Goal: Task Accomplishment & Management: Use online tool/utility

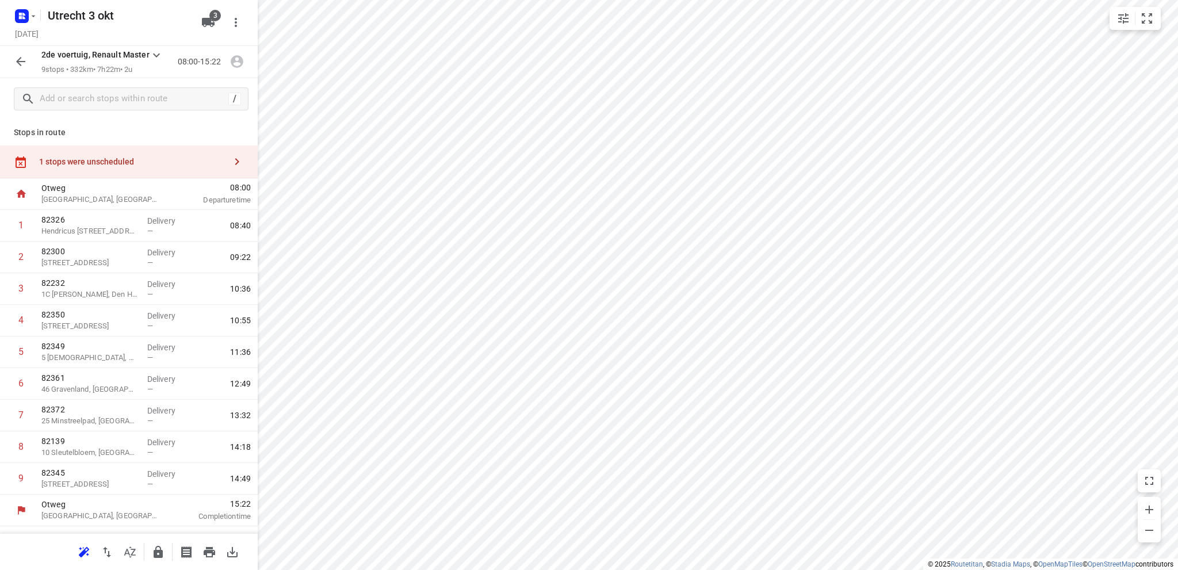
click at [19, 60] on icon "button" at bounding box center [21, 62] width 14 height 14
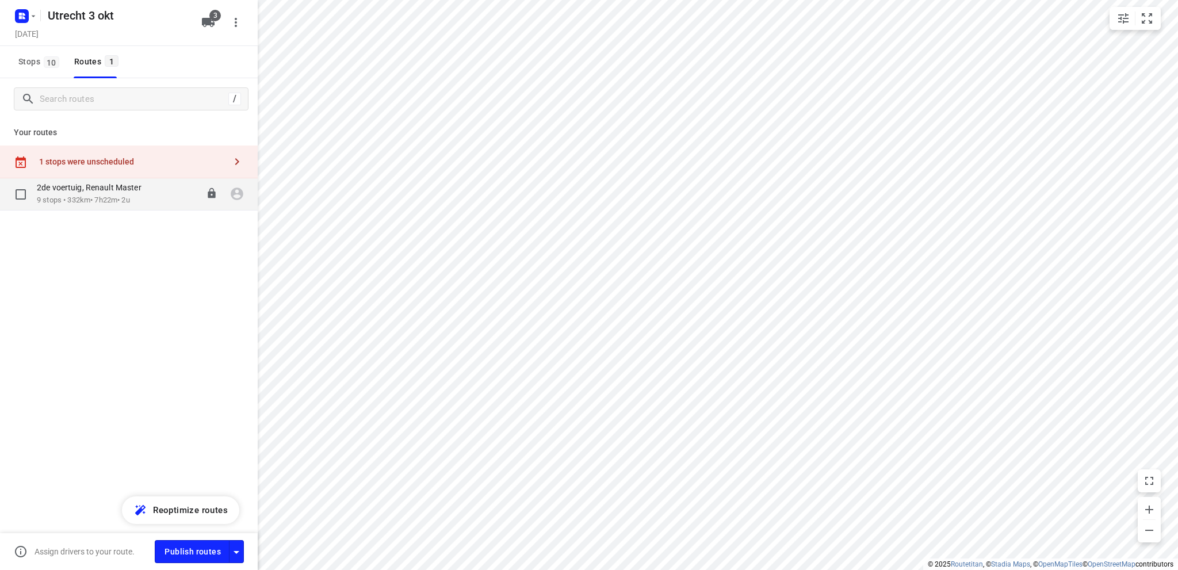
click at [82, 190] on p "2de voertuig, Renault Master" at bounding box center [93, 187] width 112 height 10
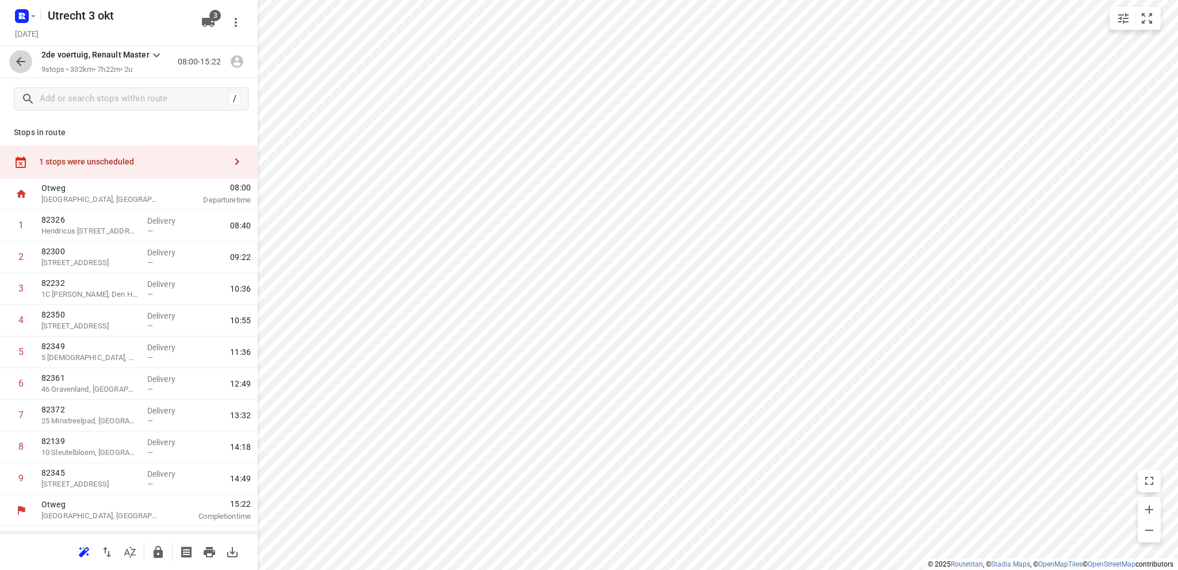
click at [21, 63] on icon "button" at bounding box center [21, 62] width 14 height 14
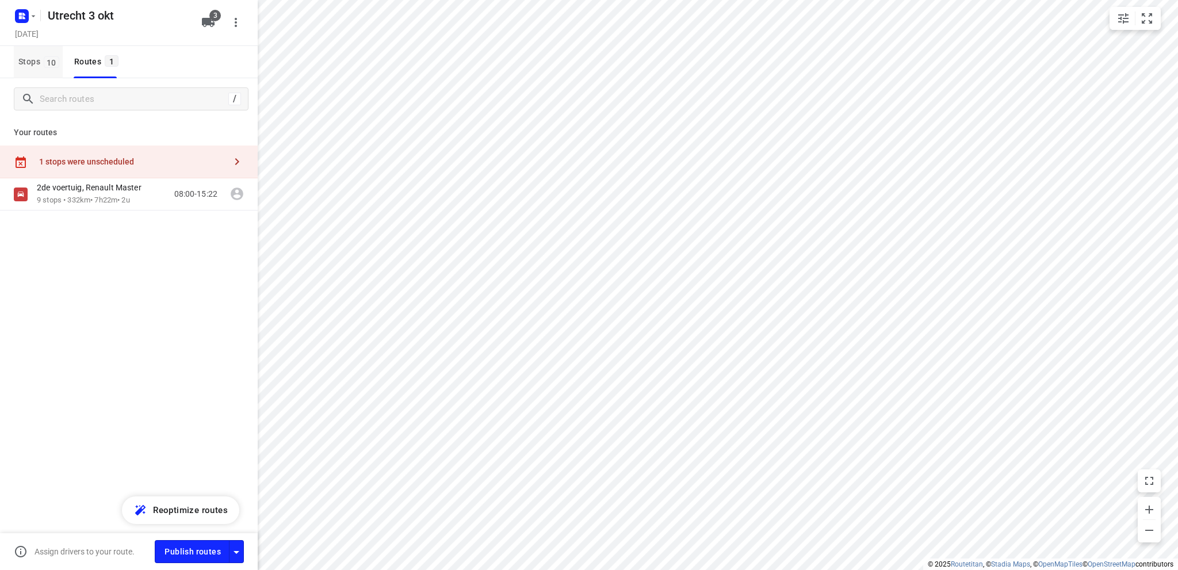
click at [28, 56] on span "Stops 10" at bounding box center [40, 62] width 44 height 14
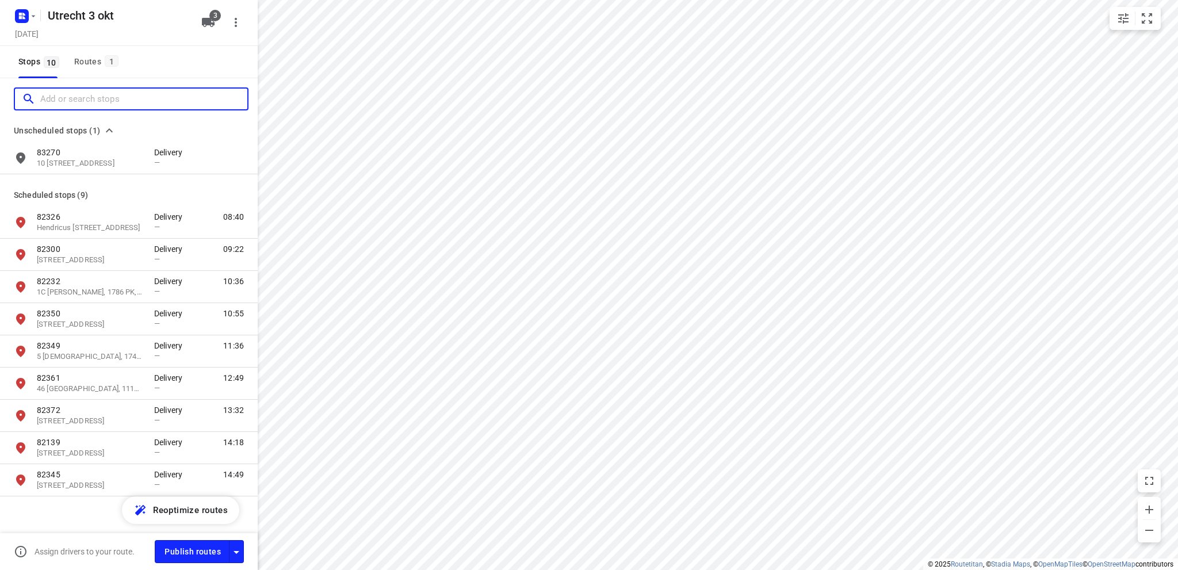
click at [67, 97] on input "Add or search stops" at bounding box center [143, 99] width 207 height 18
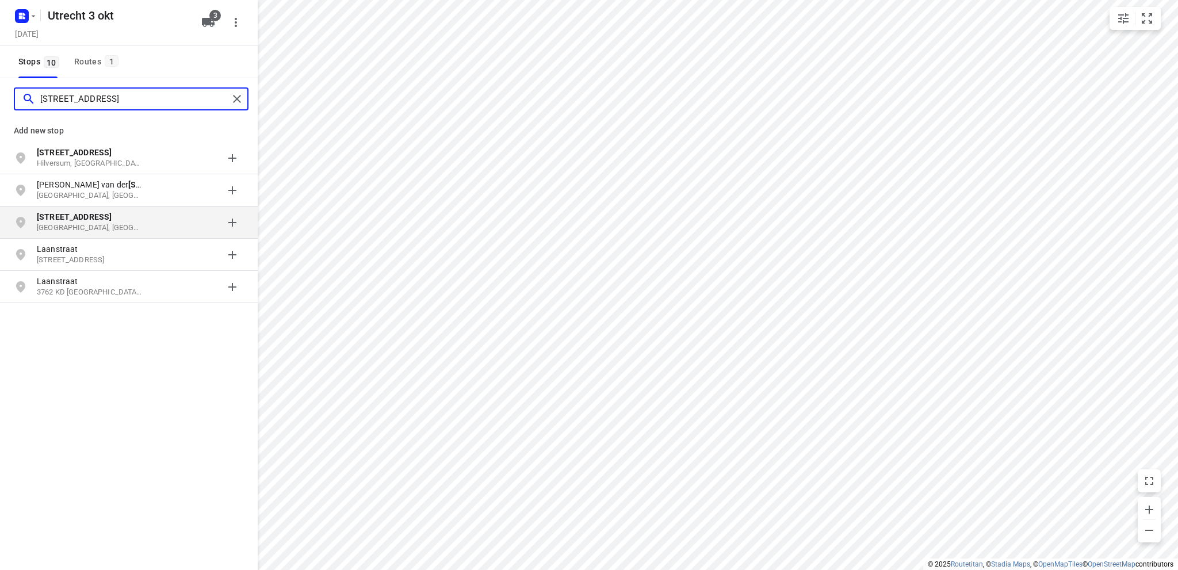
type input "[STREET_ADDRESS]"
click at [115, 213] on p "[STREET_ADDRESS]" at bounding box center [90, 217] width 106 height 12
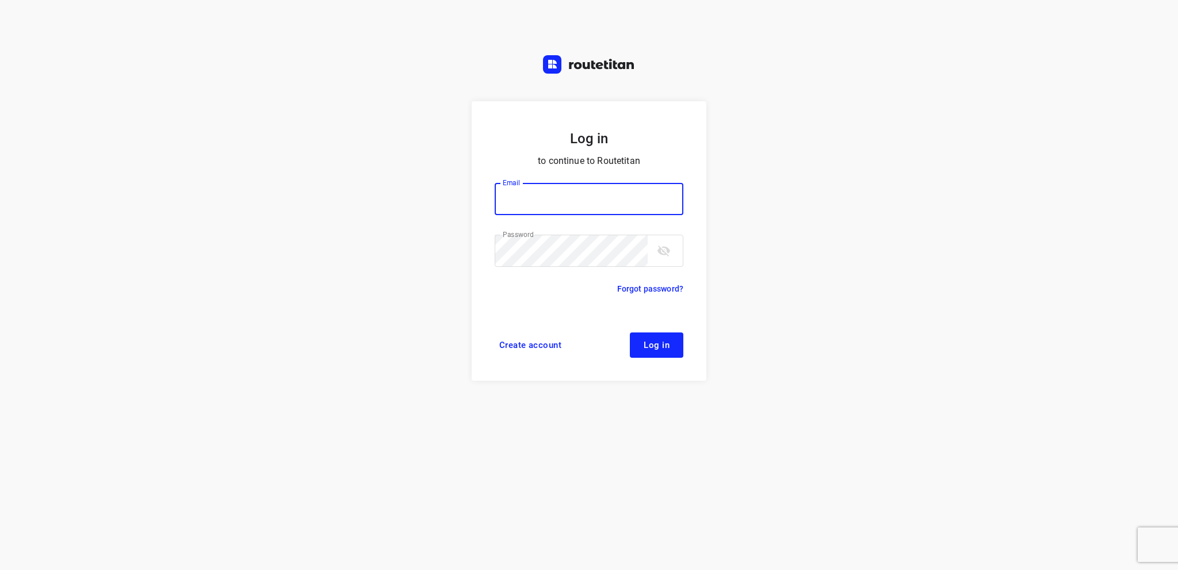
type input "[EMAIL_ADDRESS][DOMAIN_NAME]"
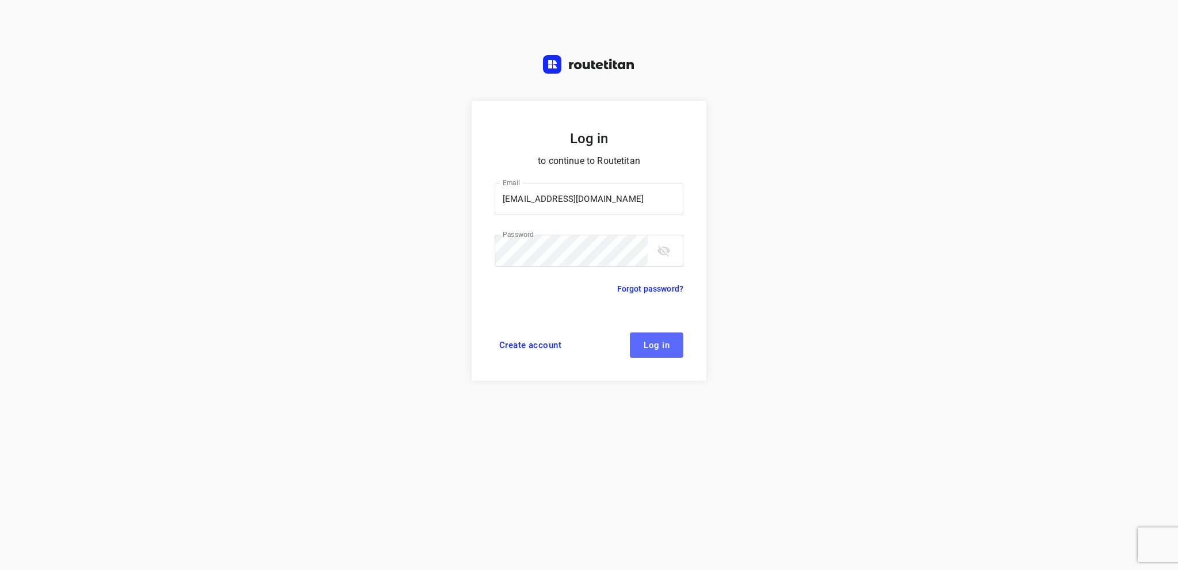
click at [663, 348] on span "Log in" at bounding box center [657, 345] width 26 height 9
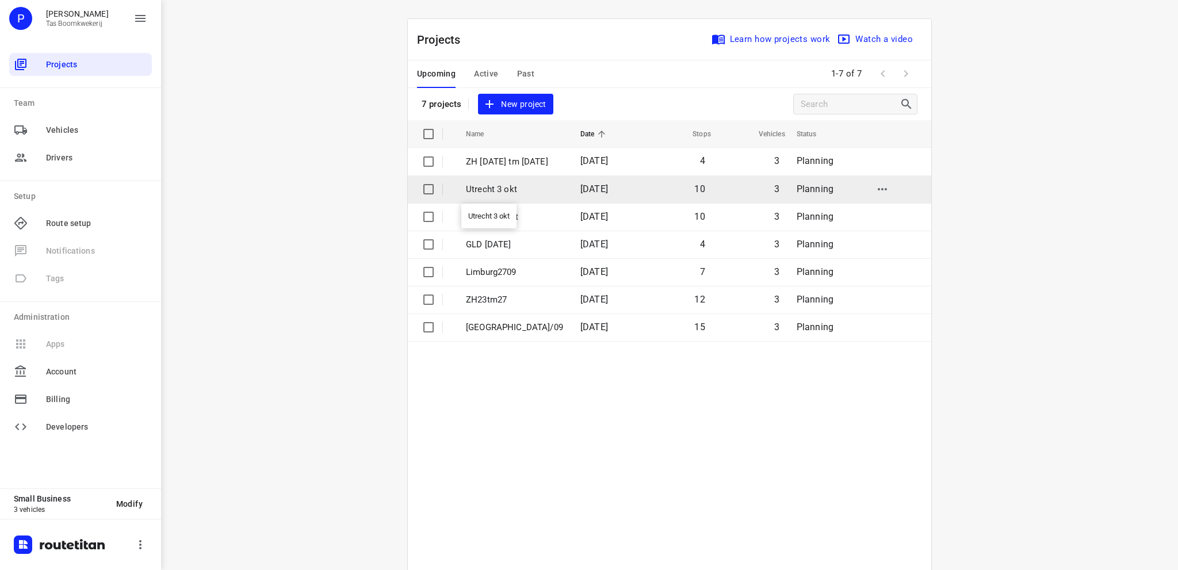
click at [491, 188] on p "Utrecht 3 okt" at bounding box center [514, 189] width 97 height 13
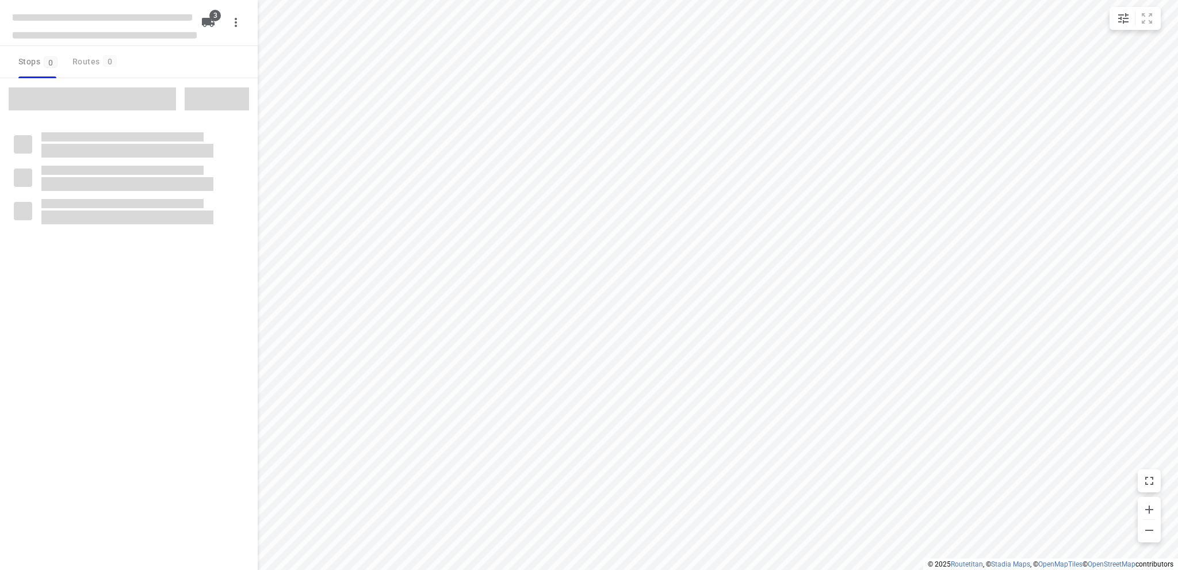
type input "distance"
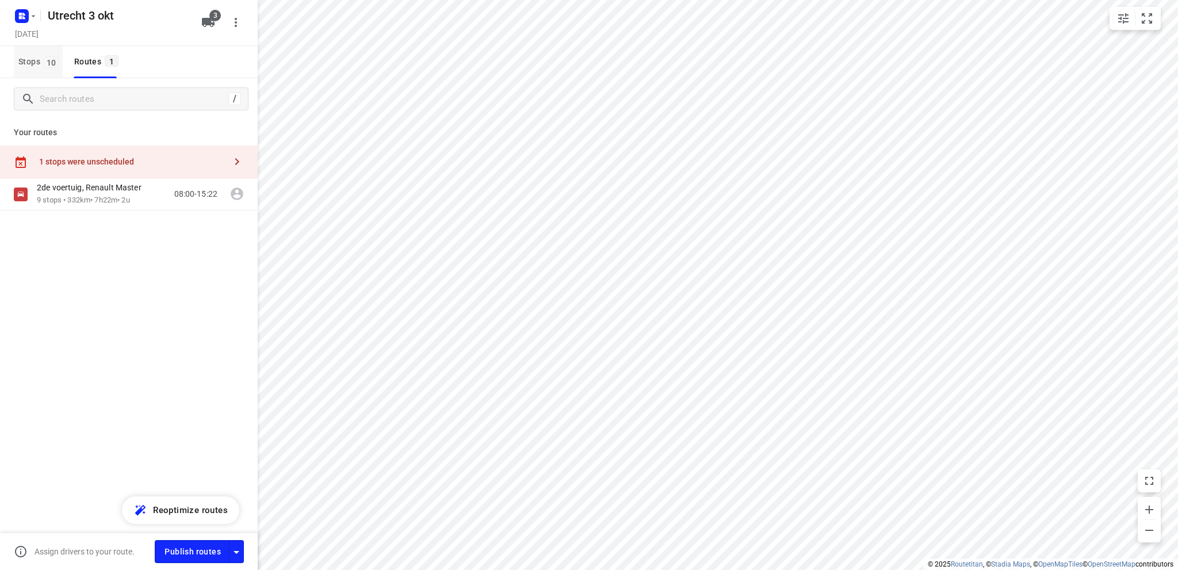
click at [25, 56] on span "Stops 10" at bounding box center [40, 62] width 44 height 14
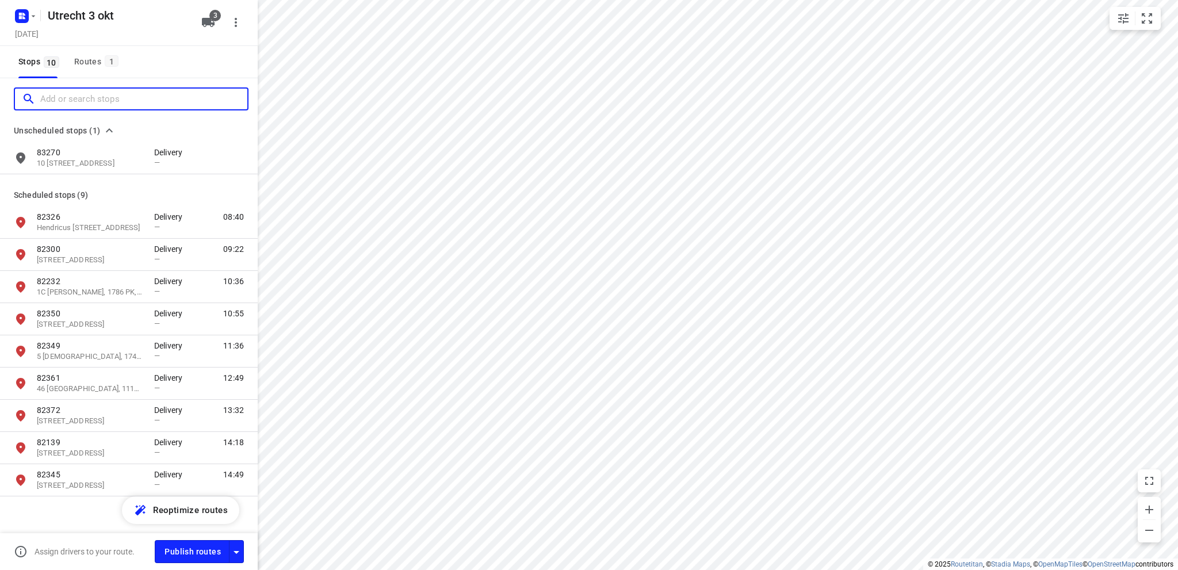
click at [85, 90] on input "Add or search stops" at bounding box center [143, 99] width 207 height 18
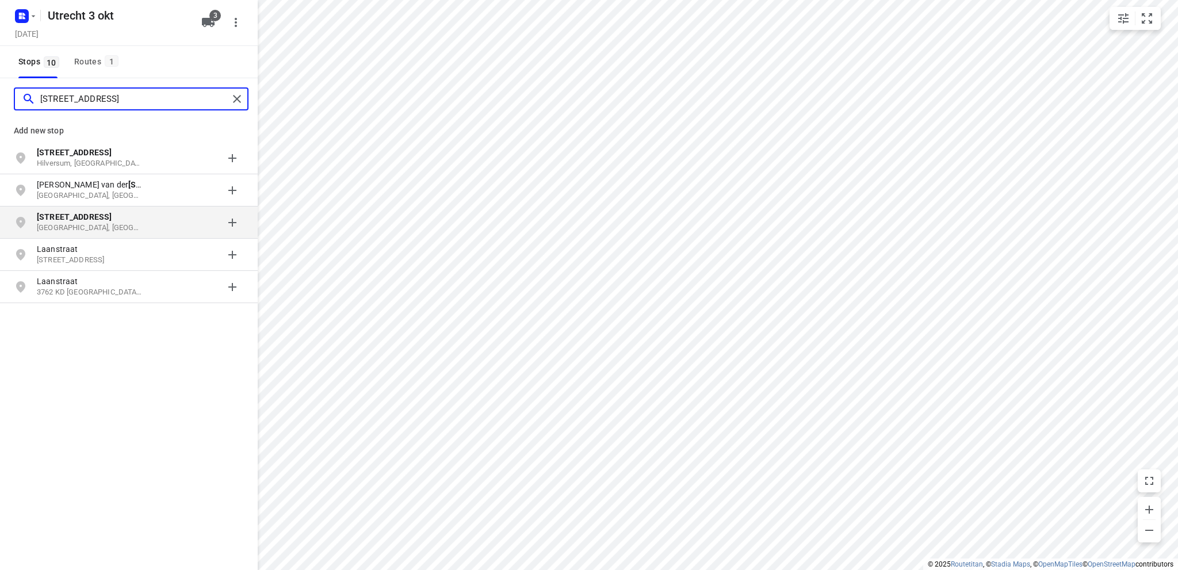
type input "[STREET_ADDRESS]"
click at [110, 222] on p "[STREET_ADDRESS]" at bounding box center [90, 217] width 106 height 12
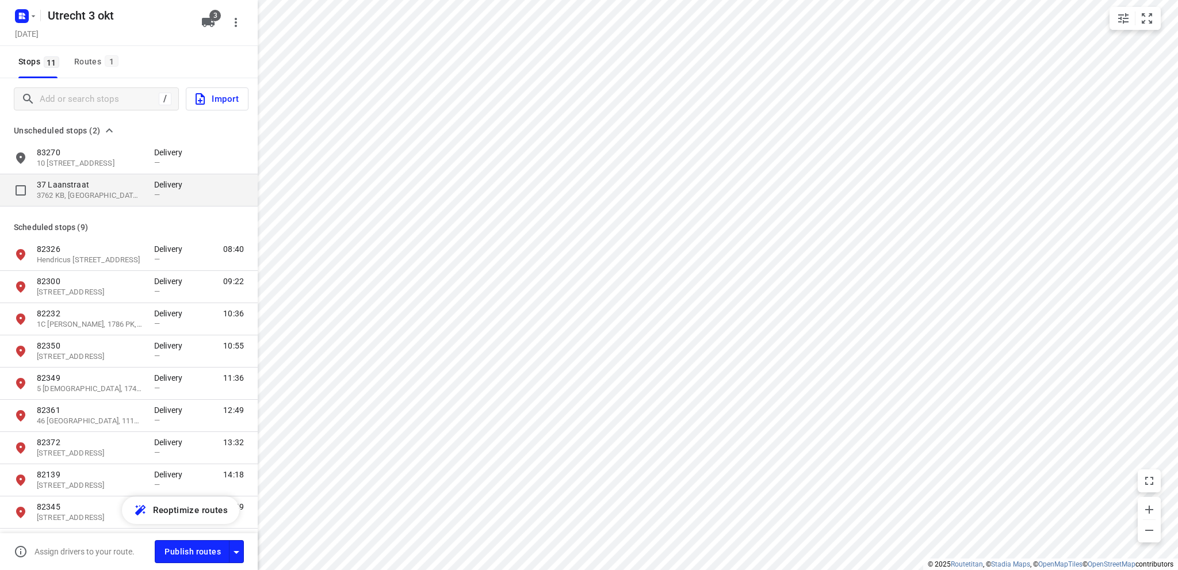
click at [85, 188] on p "37 Laanstraat" at bounding box center [90, 185] width 106 height 12
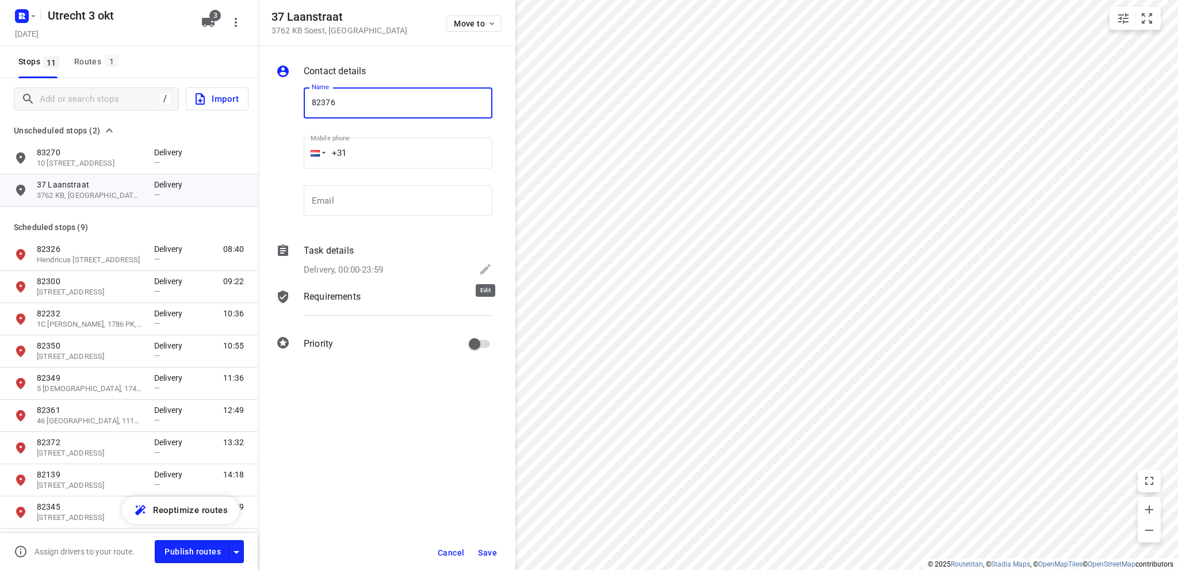
type input "82376"
click at [487, 266] on icon at bounding box center [485, 269] width 10 height 10
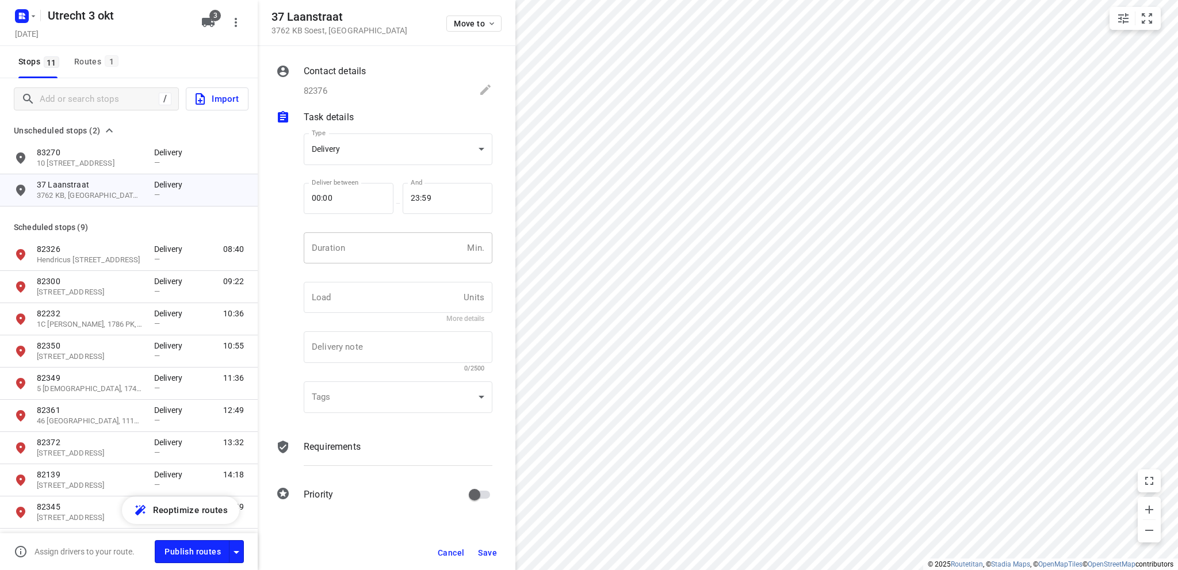
click at [376, 250] on input "number" at bounding box center [383, 247] width 159 height 31
type input "10"
click at [484, 547] on button "Save" at bounding box center [488, 553] width 28 height 21
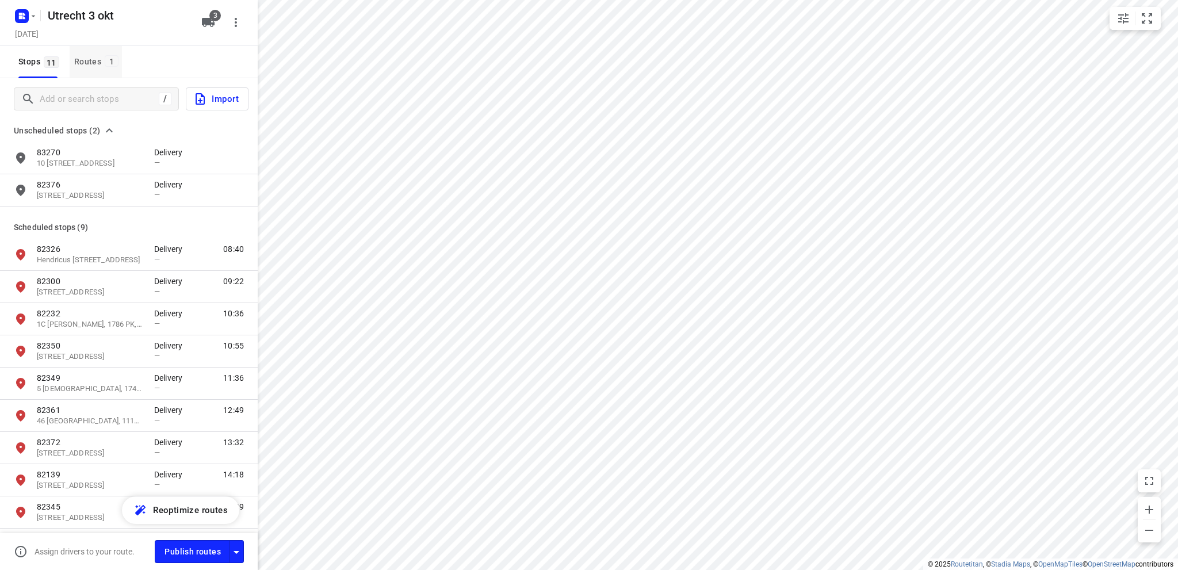
click at [83, 62] on div "Routes 1" at bounding box center [98, 62] width 48 height 14
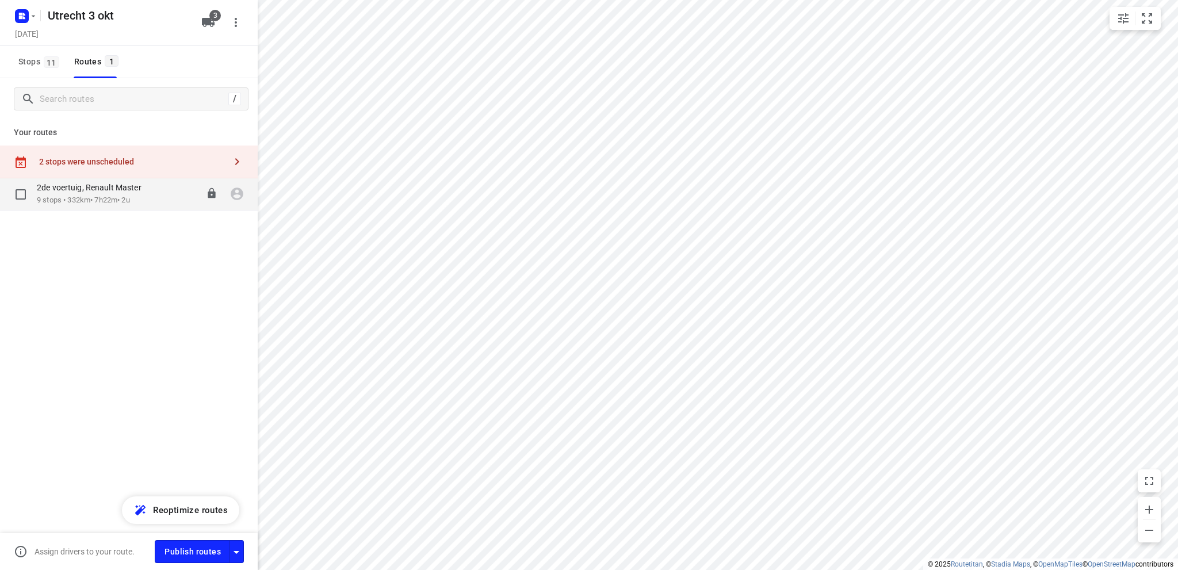
click at [108, 189] on p "2de voertuig, Renault Master" at bounding box center [93, 187] width 112 height 10
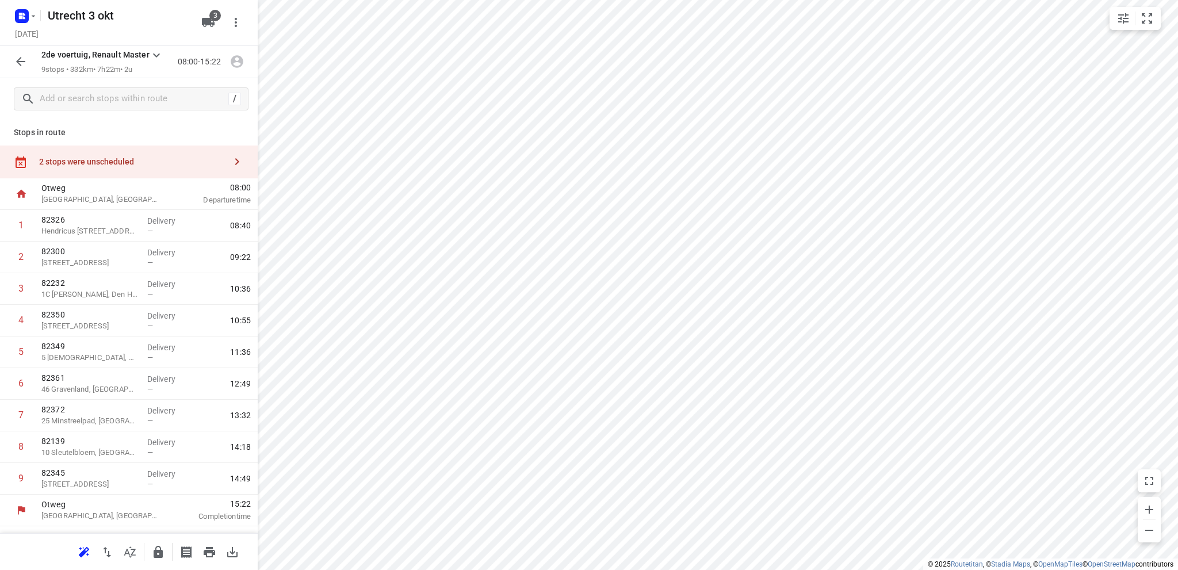
click at [88, 158] on div "2 stops were unscheduled" at bounding box center [132, 161] width 186 height 9
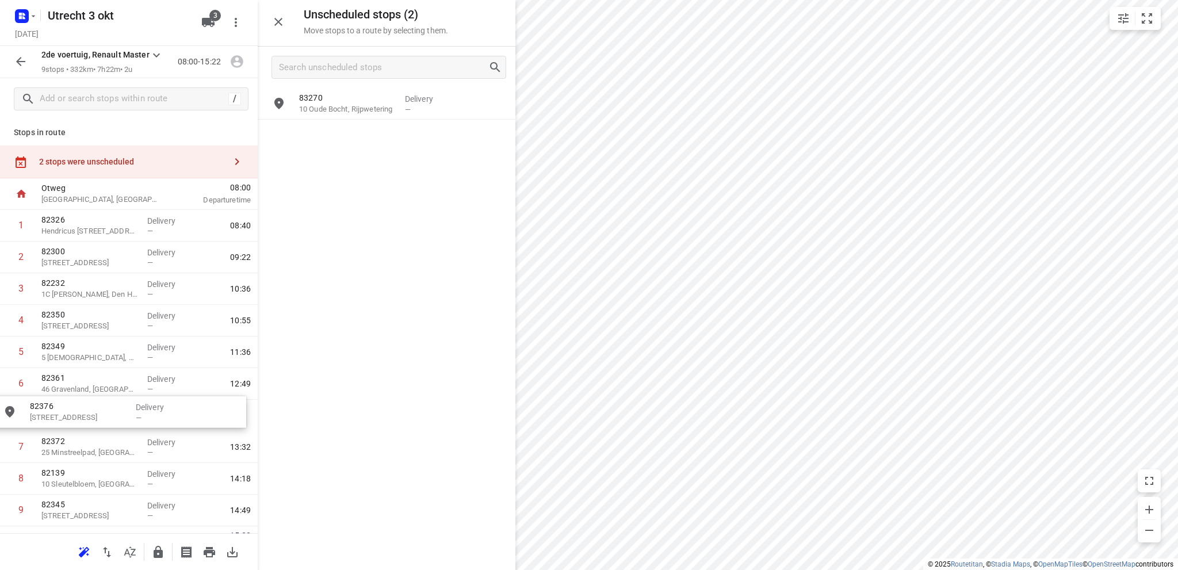
drag, startPoint x: 338, startPoint y: 142, endPoint x: 62, endPoint y: 421, distance: 391.8
click at [21, 15] on icon "button" at bounding box center [20, 14] width 3 height 3
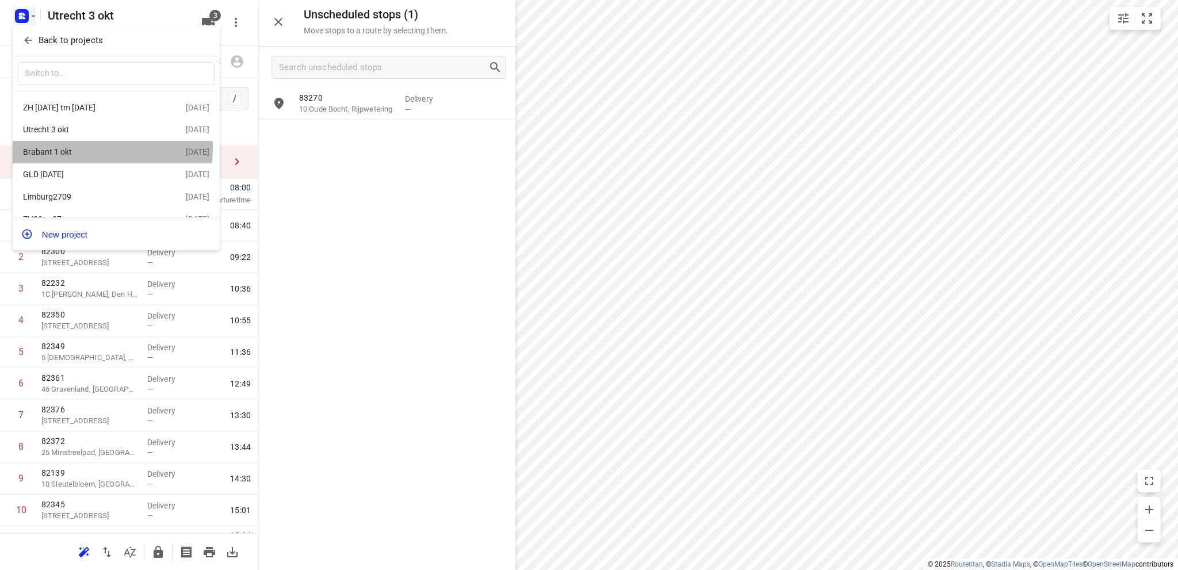
click at [74, 150] on div "Brabant 1 okt" at bounding box center [89, 151] width 132 height 9
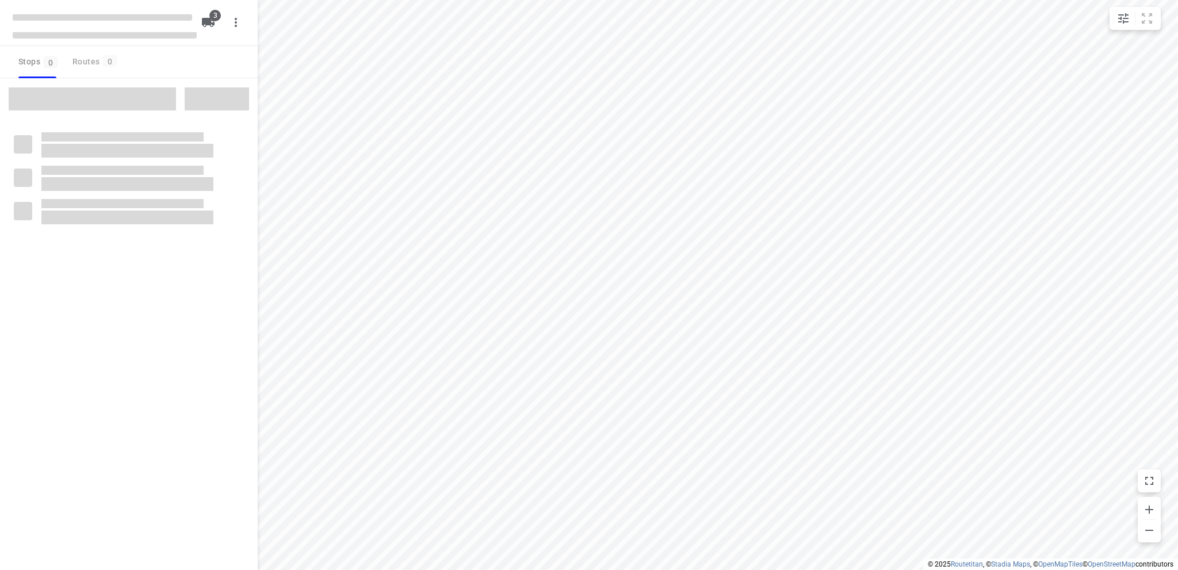
type input "distance"
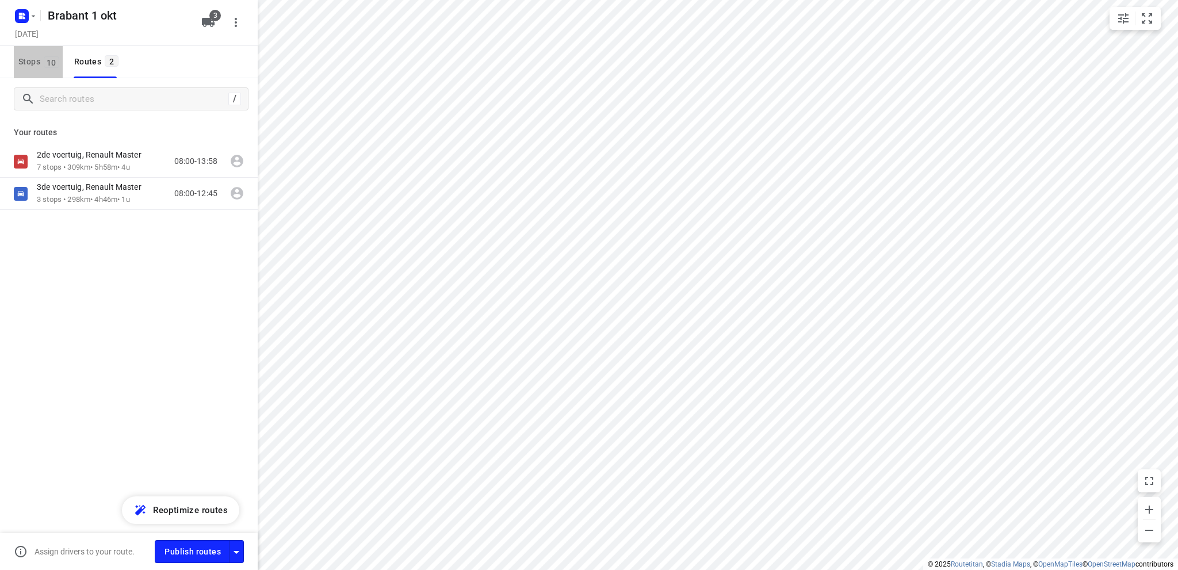
click at [23, 58] on span "Stops 10" at bounding box center [40, 62] width 44 height 14
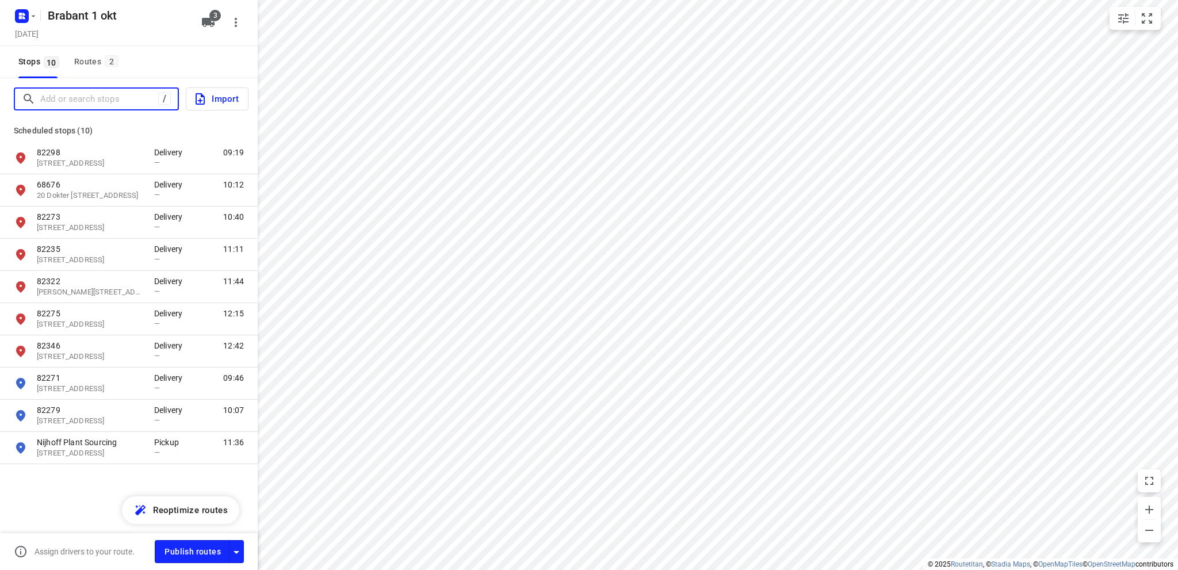
click at [67, 94] on input "Add or search stops" at bounding box center [99, 99] width 118 height 18
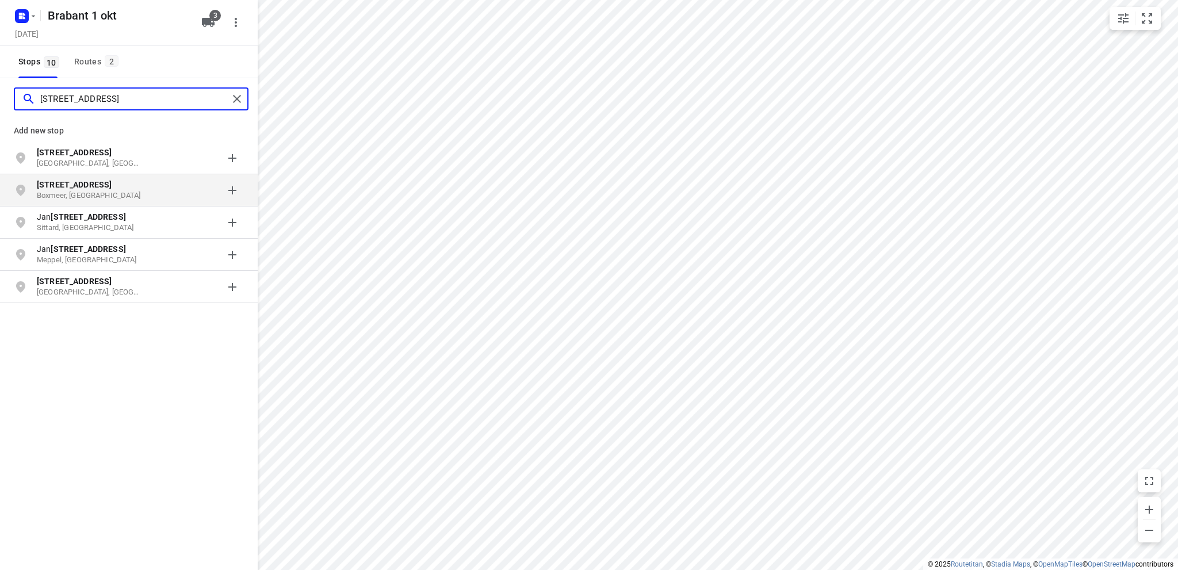
type input "steenstraat 106"
click at [107, 195] on p "Boxmeer, Nederland" at bounding box center [90, 195] width 106 height 11
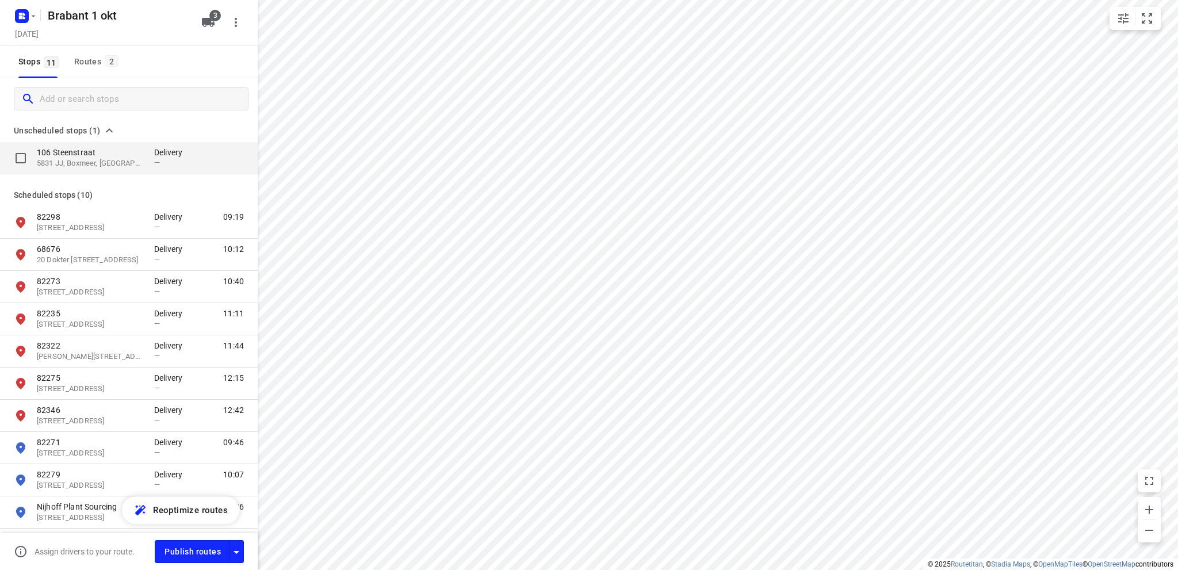
click at [90, 154] on p "106 Steenstraat" at bounding box center [90, 153] width 106 height 12
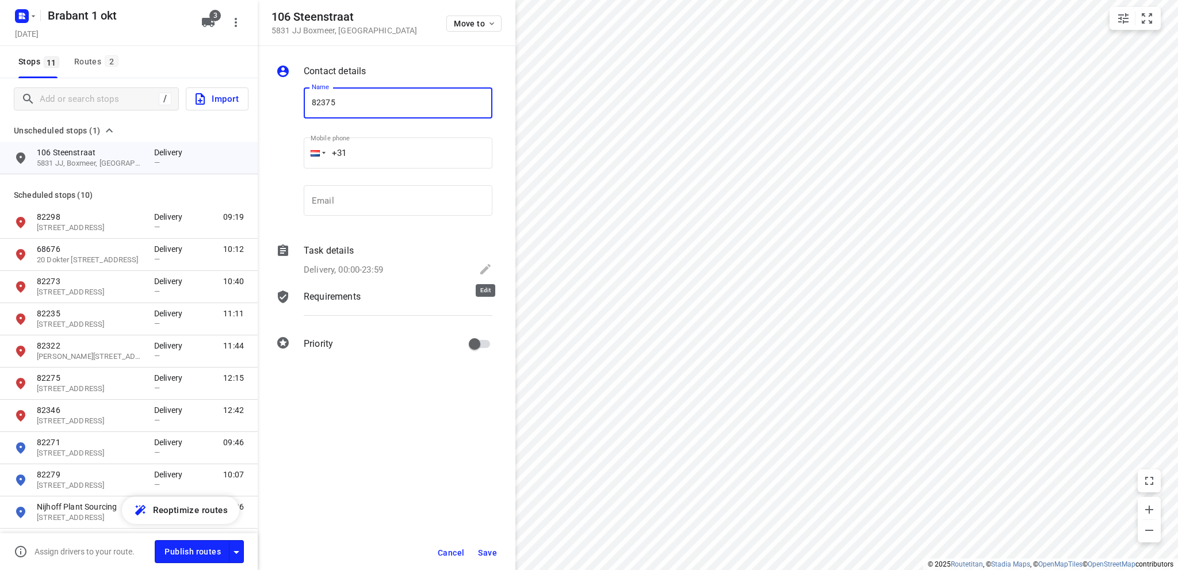
type input "82375"
click at [484, 269] on icon at bounding box center [485, 269] width 10 height 10
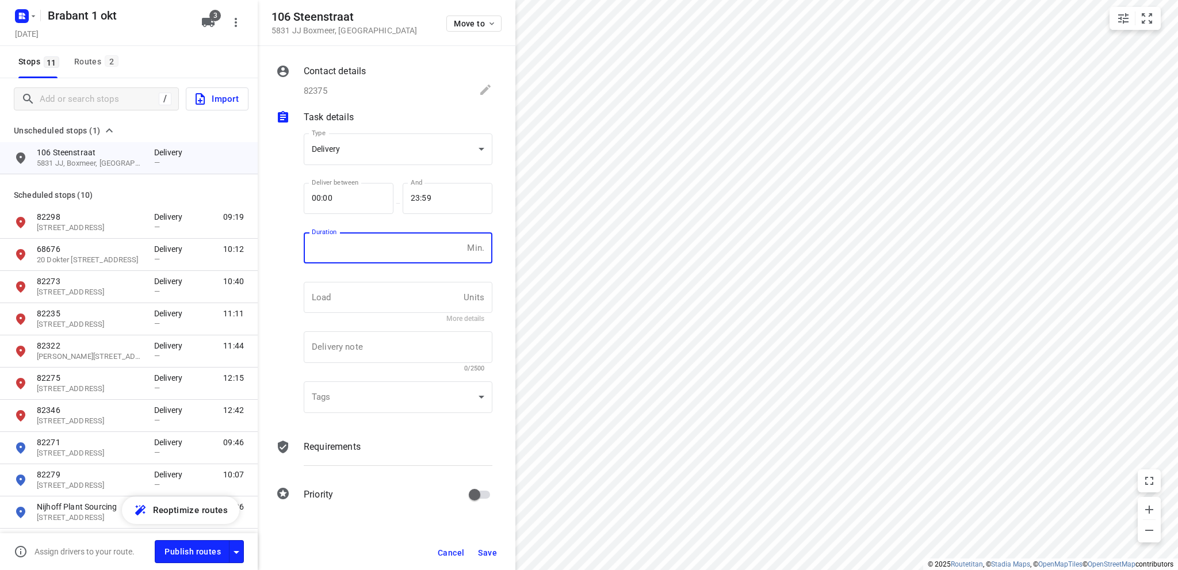
click at [381, 251] on input "number" at bounding box center [383, 247] width 159 height 31
type input "10"
click at [493, 550] on span "Save" at bounding box center [487, 552] width 19 height 9
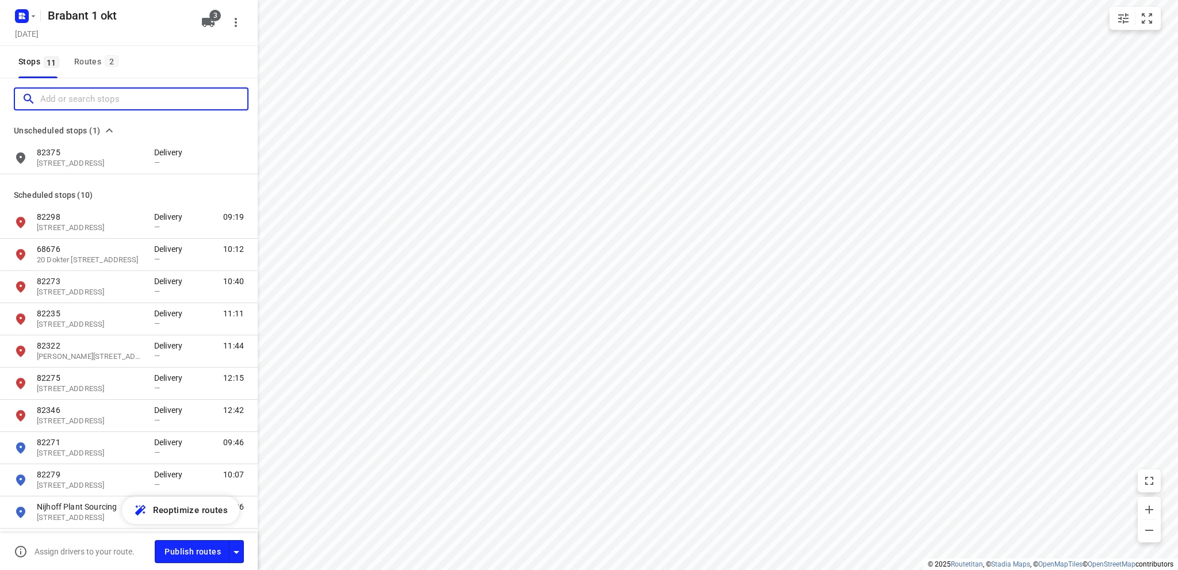
click at [86, 101] on input "Add or search stops" at bounding box center [143, 99] width 207 height 18
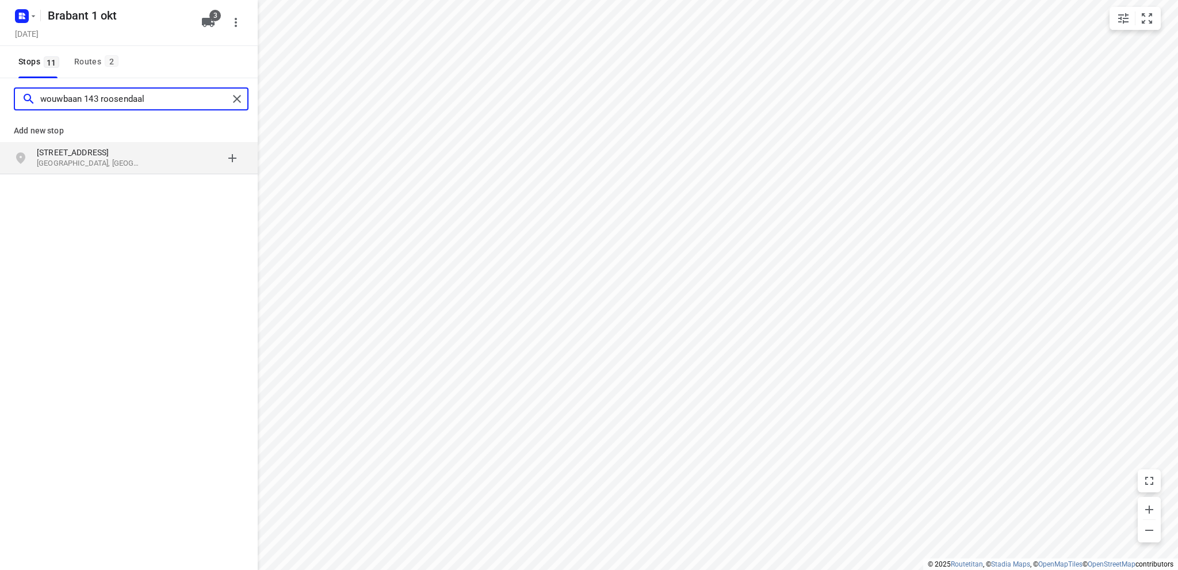
type input "wouwbaan 143 roosendaal"
click at [103, 161] on p "Roosendaal, Nederland" at bounding box center [90, 163] width 106 height 11
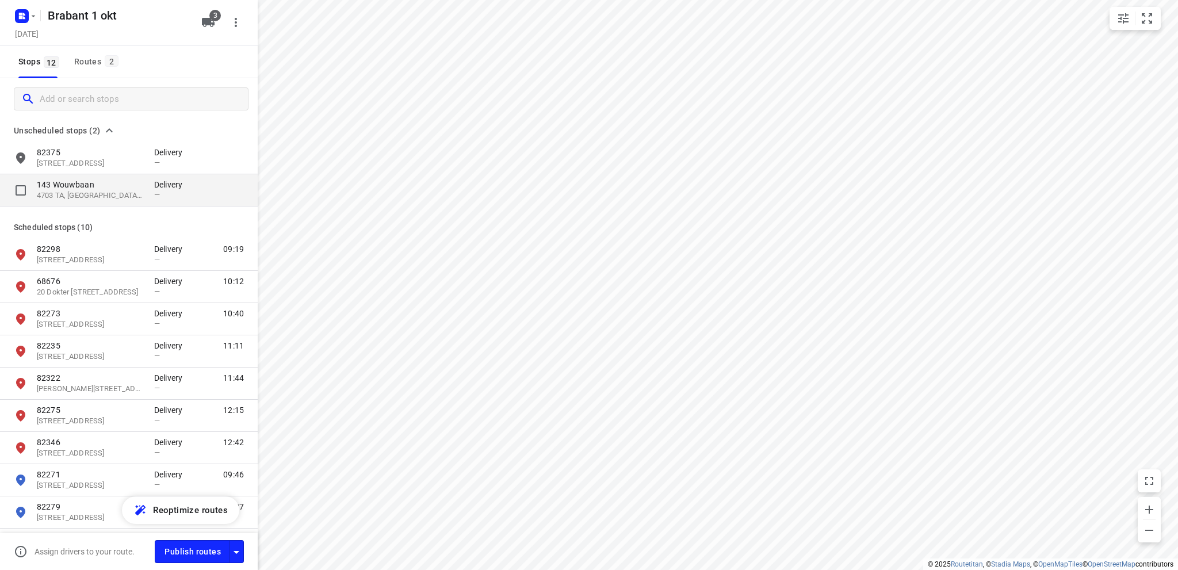
click at [106, 191] on p "4703 TA, Roosendaal, NL" at bounding box center [90, 195] width 106 height 11
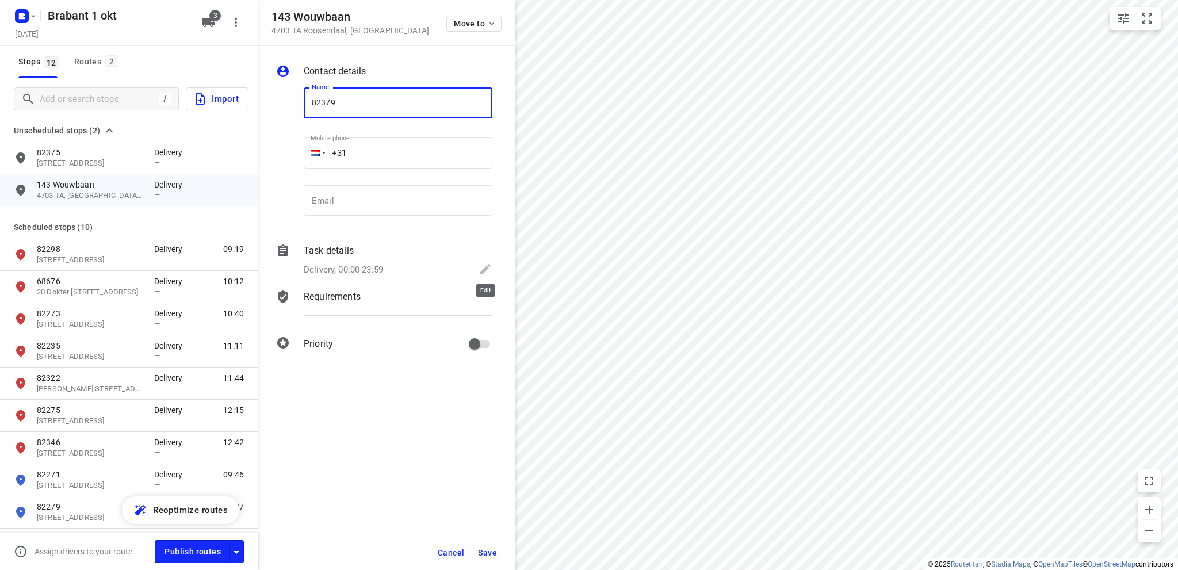
type input "82379"
click at [486, 267] on icon at bounding box center [485, 269] width 10 height 10
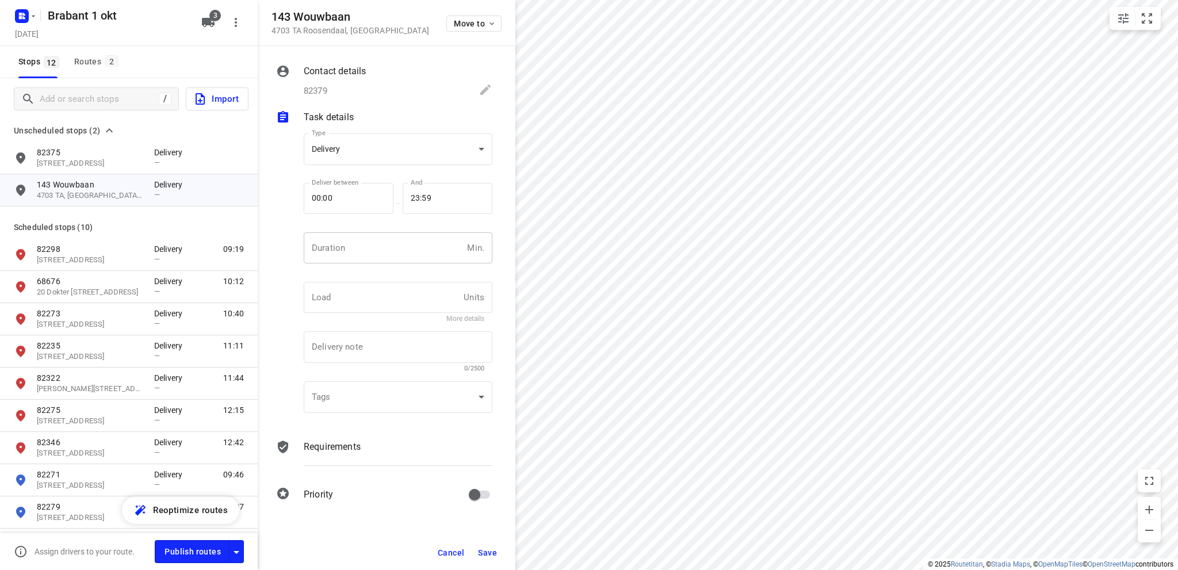
click at [357, 250] on input "number" at bounding box center [383, 247] width 159 height 31
type input "10"
click at [488, 544] on button "Save" at bounding box center [488, 553] width 28 height 21
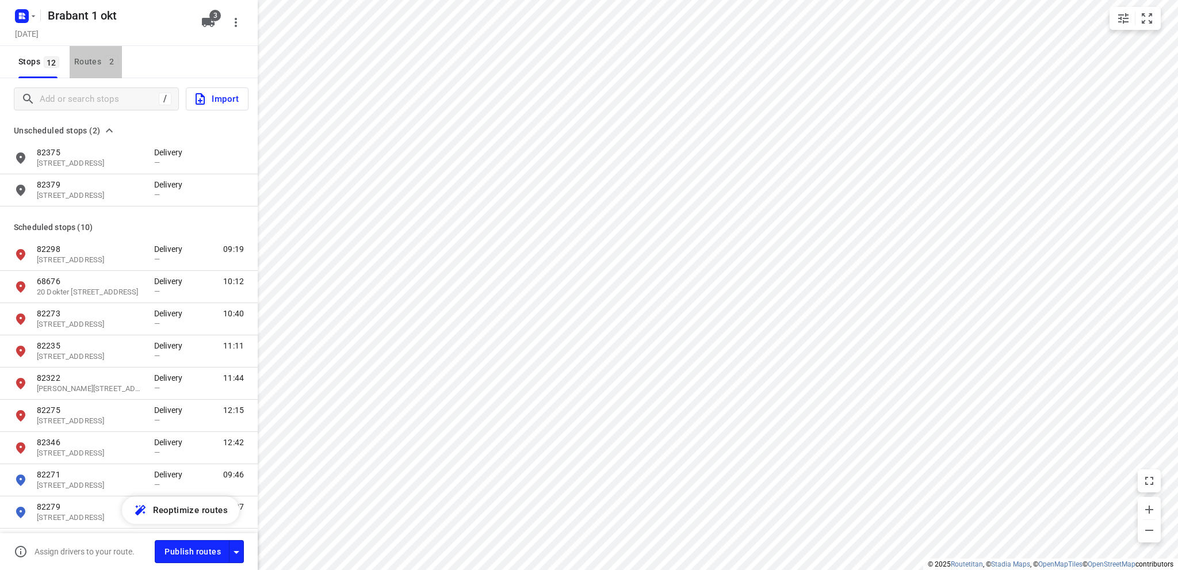
click at [85, 59] on div "Routes 2" at bounding box center [98, 62] width 48 height 14
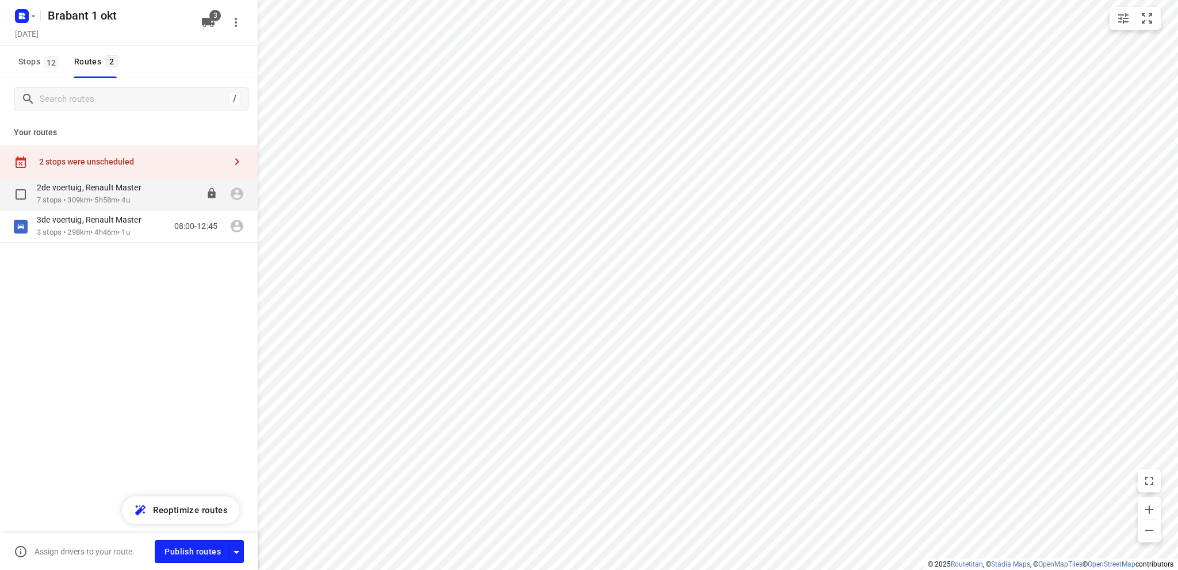
click at [113, 188] on p "2de voertuig, Renault Master" at bounding box center [93, 187] width 112 height 10
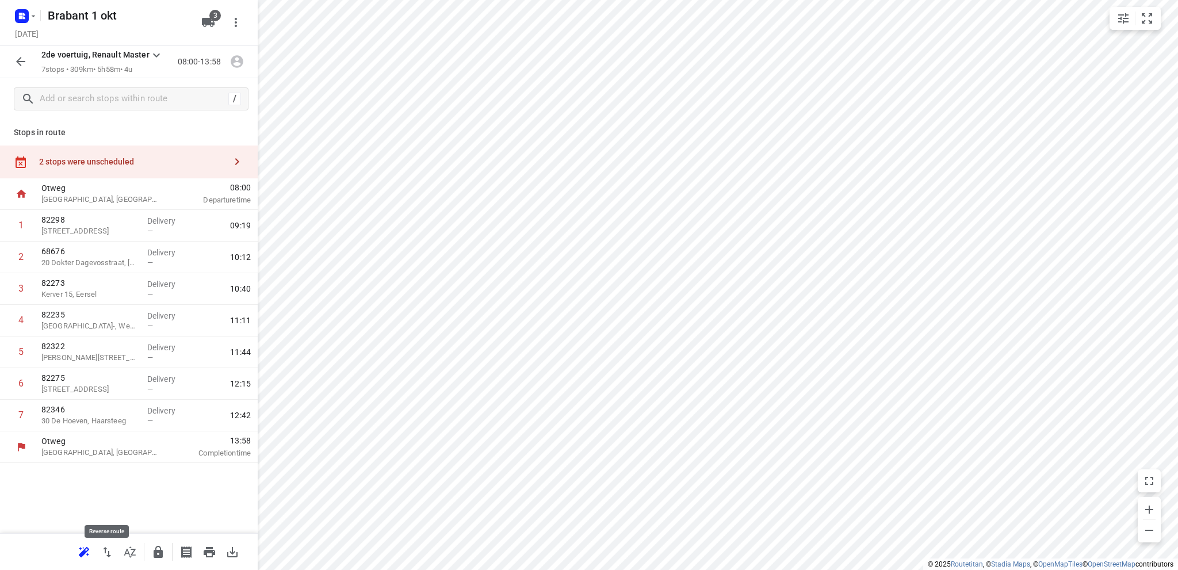
click at [106, 547] on icon "button" at bounding box center [107, 552] width 8 height 10
click at [92, 160] on div "2 stops were unscheduled" at bounding box center [132, 161] width 186 height 9
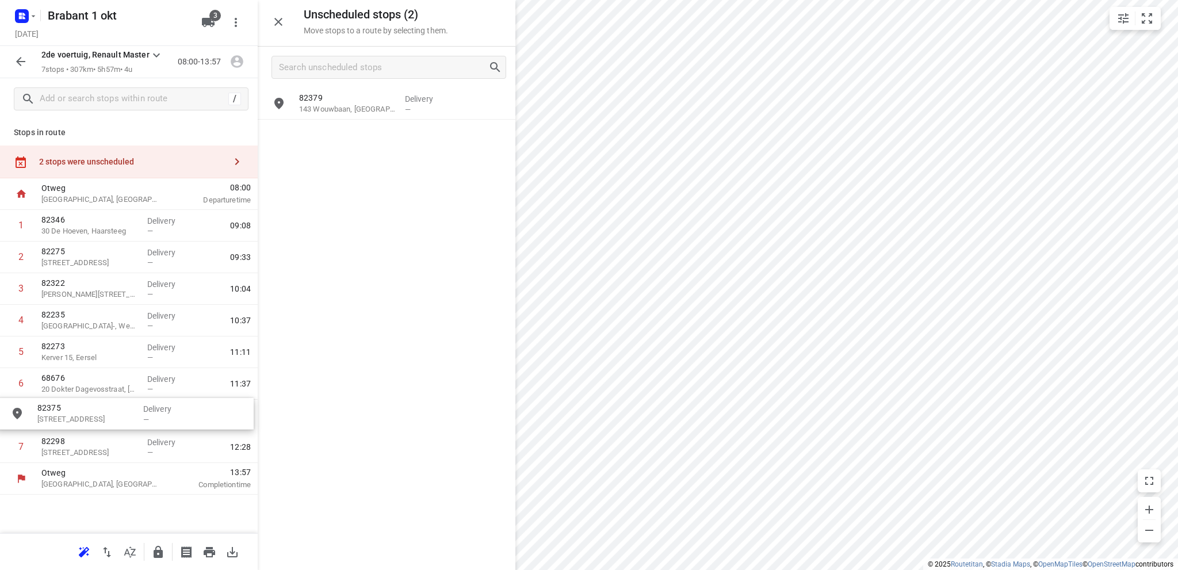
drag, startPoint x: 353, startPoint y: 117, endPoint x: 88, endPoint y: 427, distance: 408.1
click at [20, 57] on icon "button" at bounding box center [21, 62] width 14 height 14
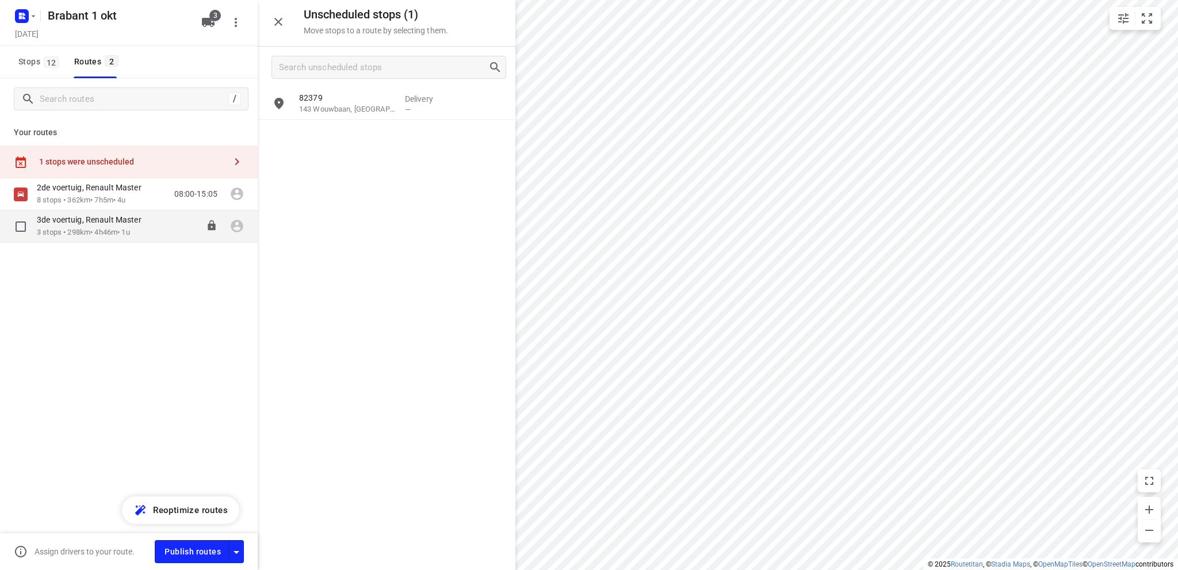
click at [90, 223] on p "3de voertuig, Renault Master" at bounding box center [93, 220] width 112 height 10
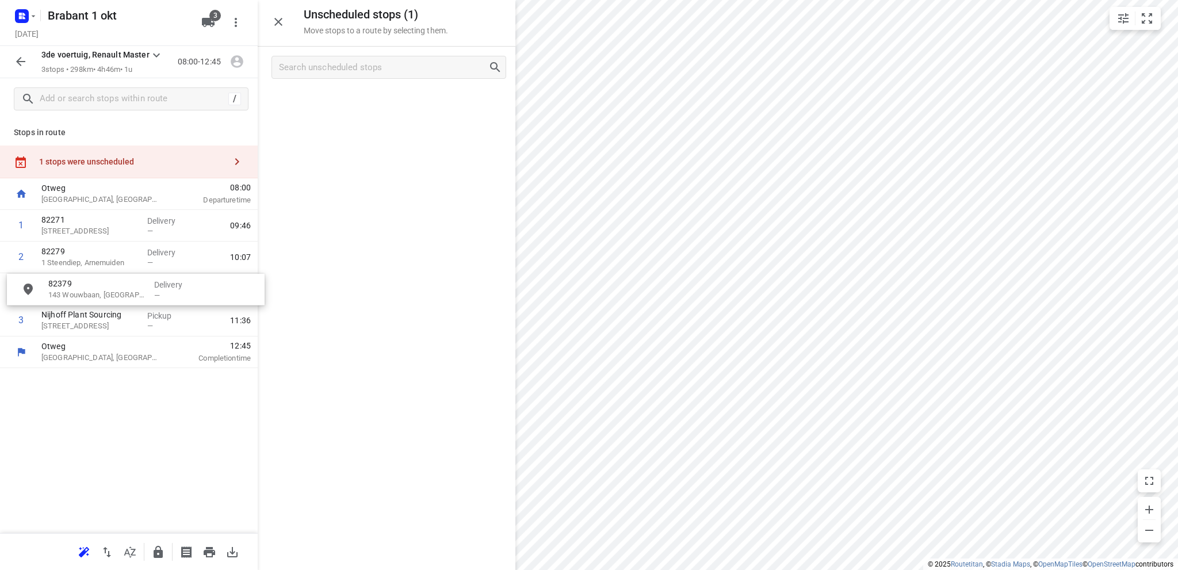
drag, startPoint x: 356, startPoint y: 105, endPoint x: 102, endPoint y: 292, distance: 314.9
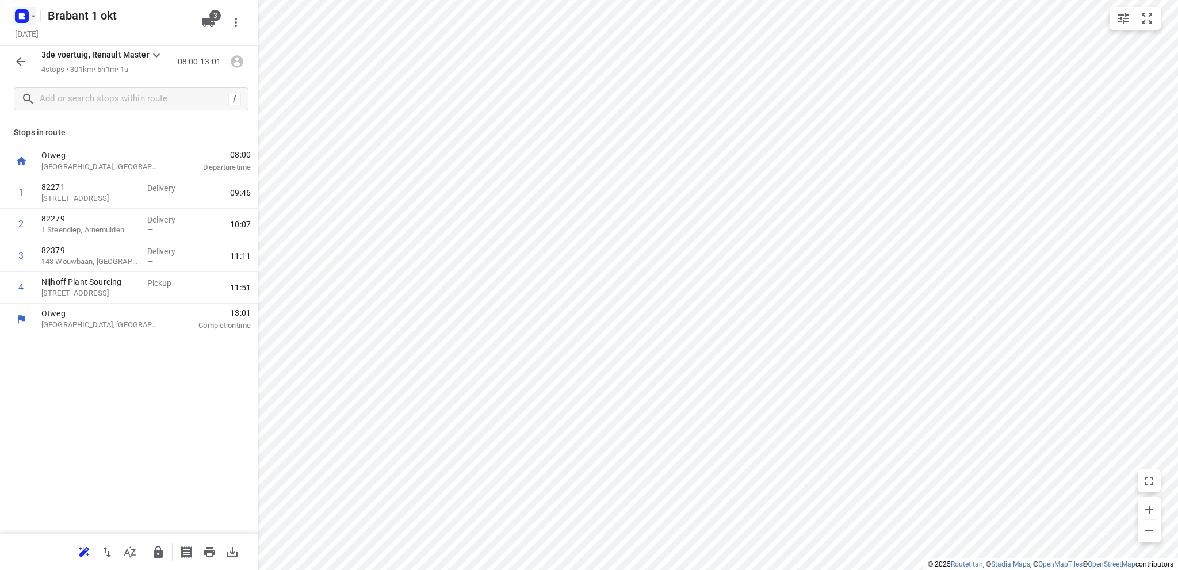
click at [21, 12] on rect "button" at bounding box center [22, 16] width 14 height 14
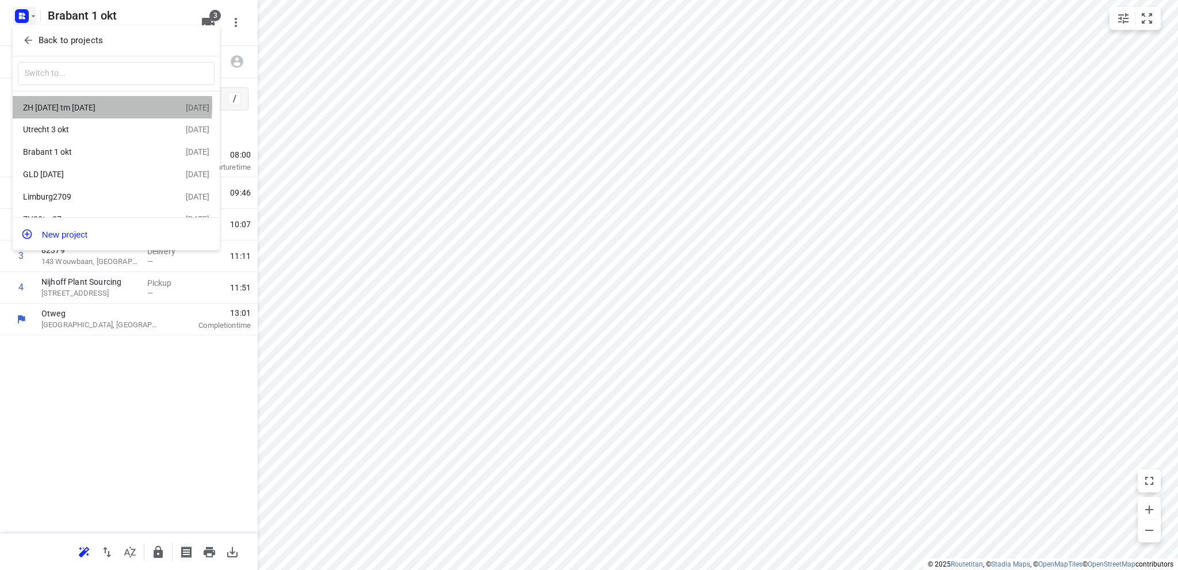
click at [74, 105] on div "ZH 30 sept tm 4 okt" at bounding box center [89, 107] width 132 height 9
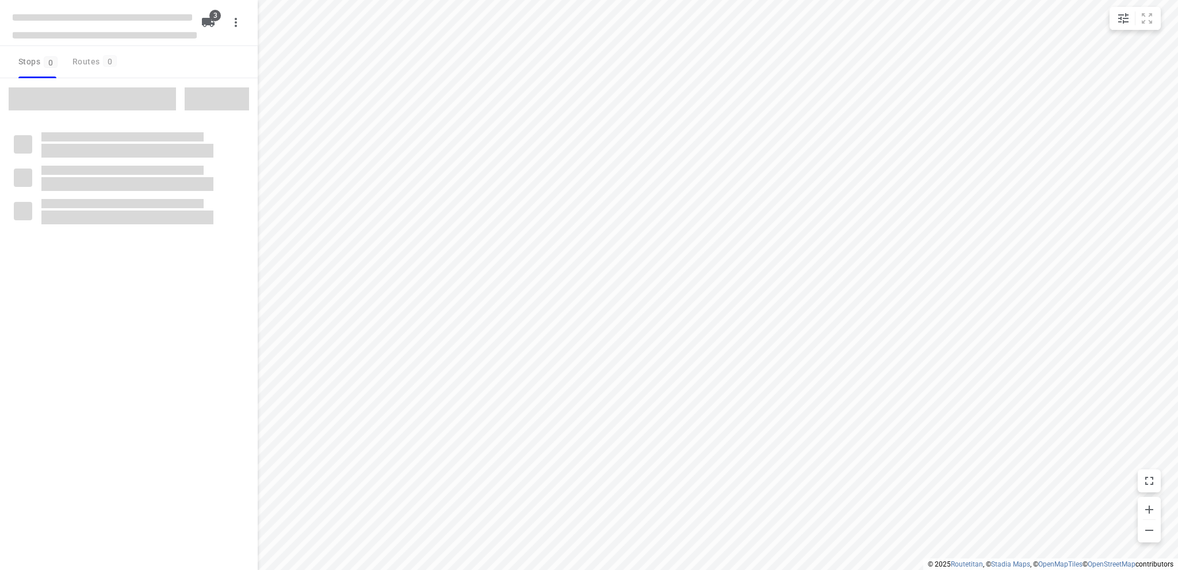
type input "distance"
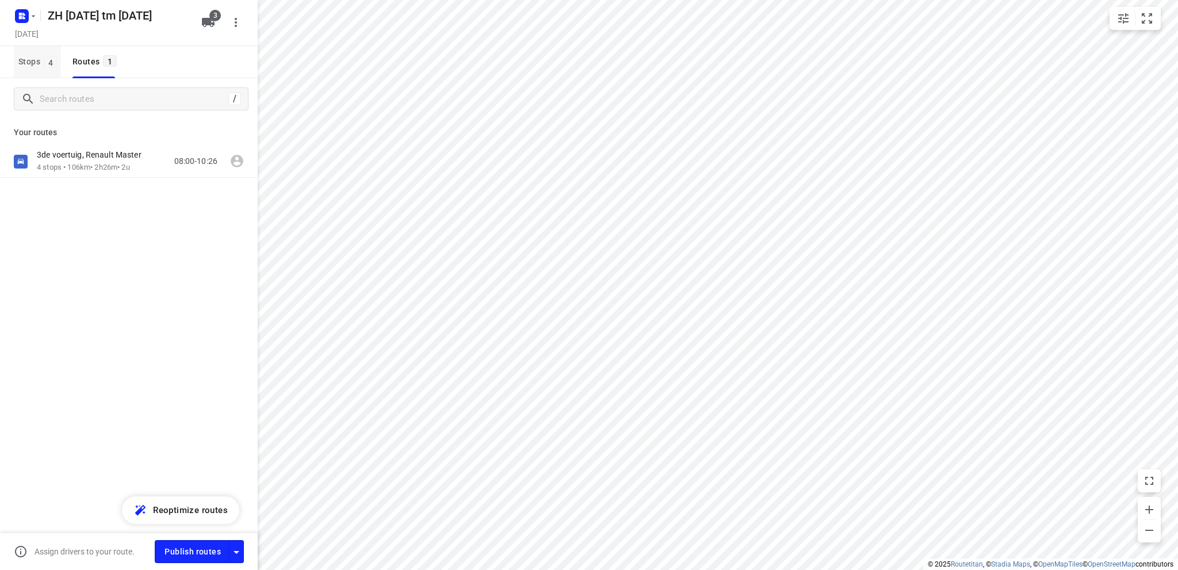
click at [28, 65] on span "Stops 4" at bounding box center [39, 62] width 43 height 14
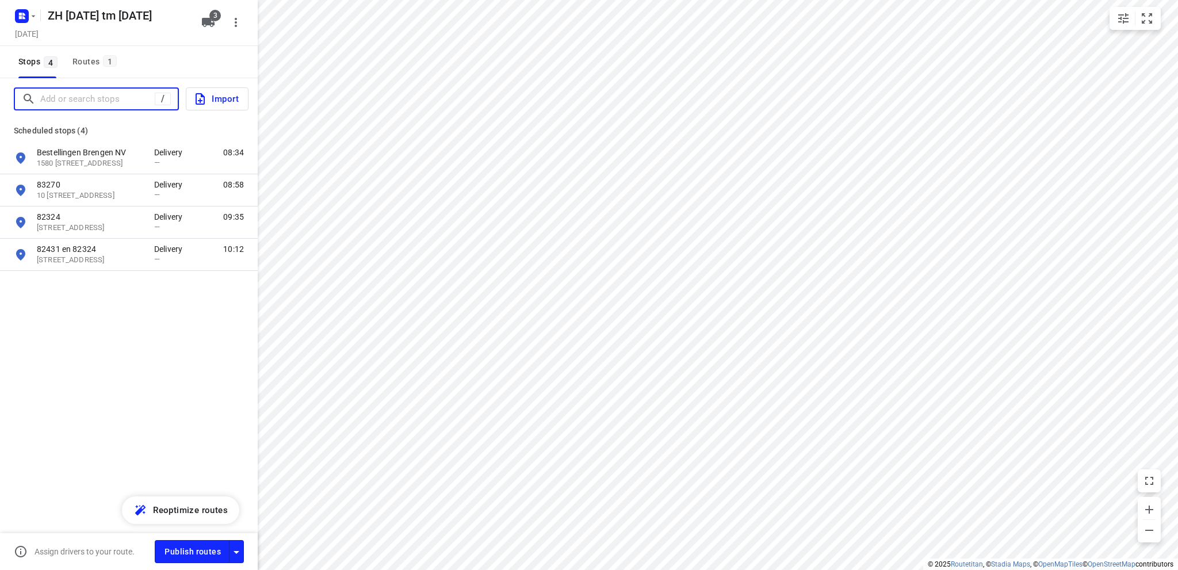
click at [63, 101] on input "Add or search stops" at bounding box center [97, 99] width 114 height 18
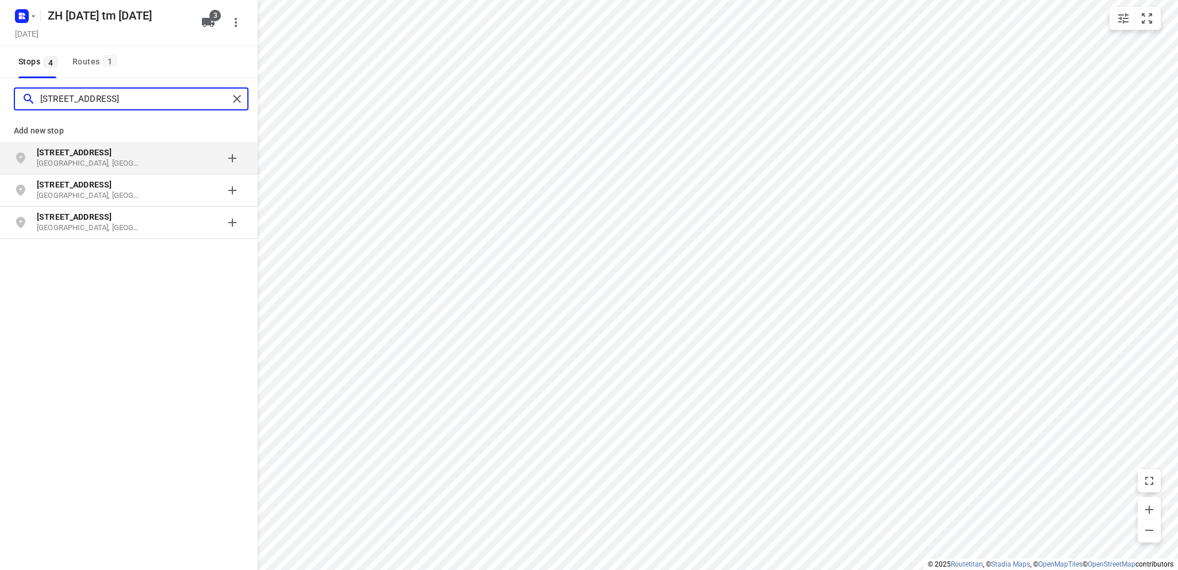
type input "wormerveerstraat 149"
click at [83, 151] on b "Wormerveerstraat 149" at bounding box center [74, 152] width 75 height 9
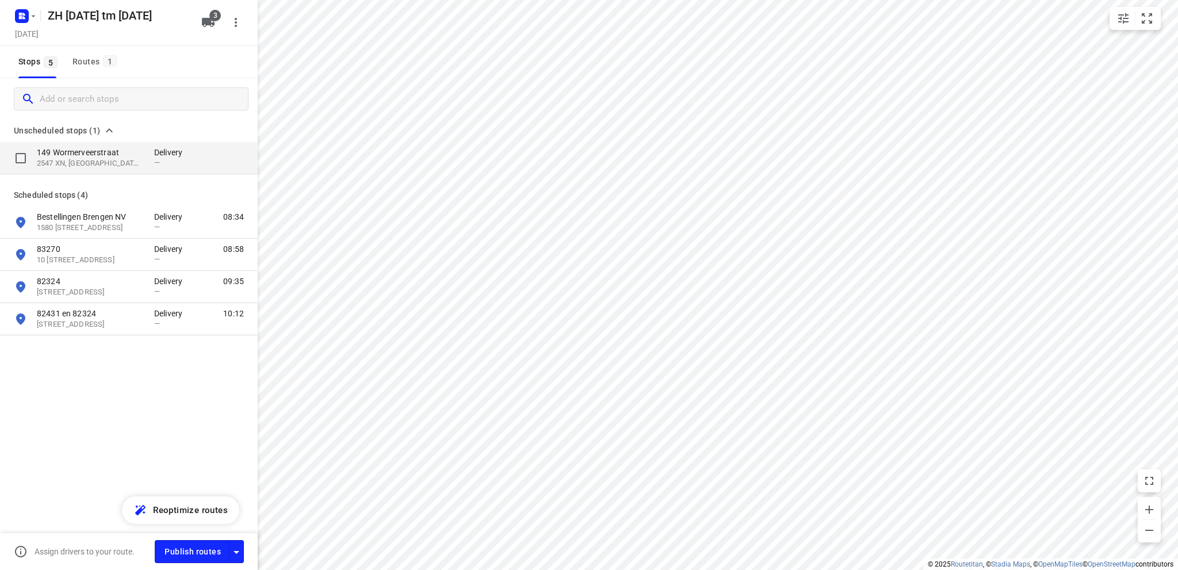
click at [82, 152] on p "149 Wormerveerstraat" at bounding box center [90, 153] width 106 height 12
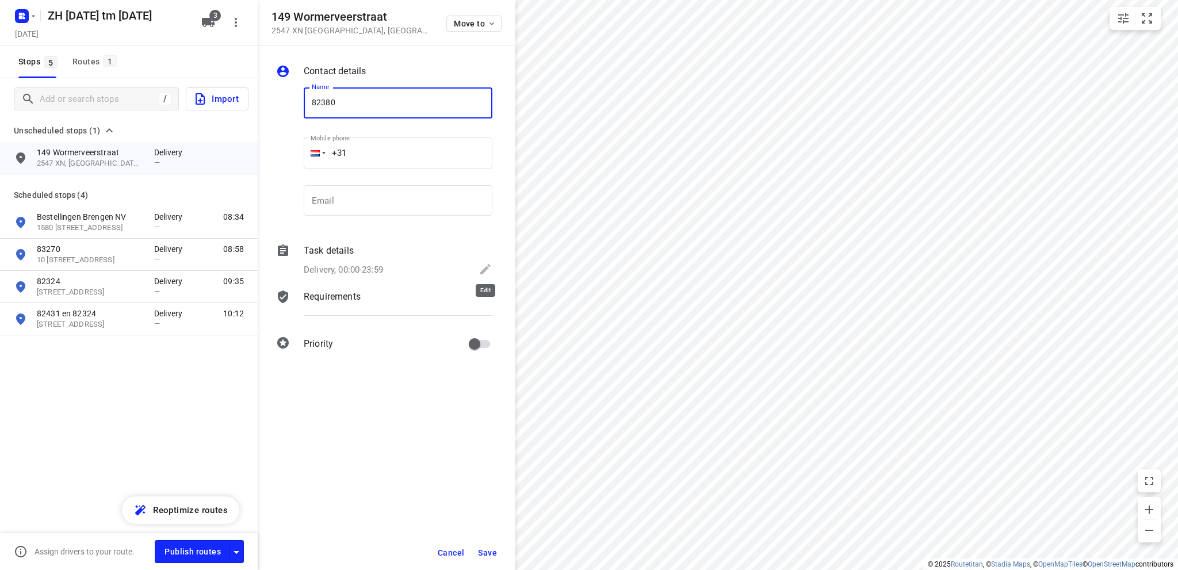
type input "82380"
click at [487, 269] on icon at bounding box center [485, 269] width 10 height 10
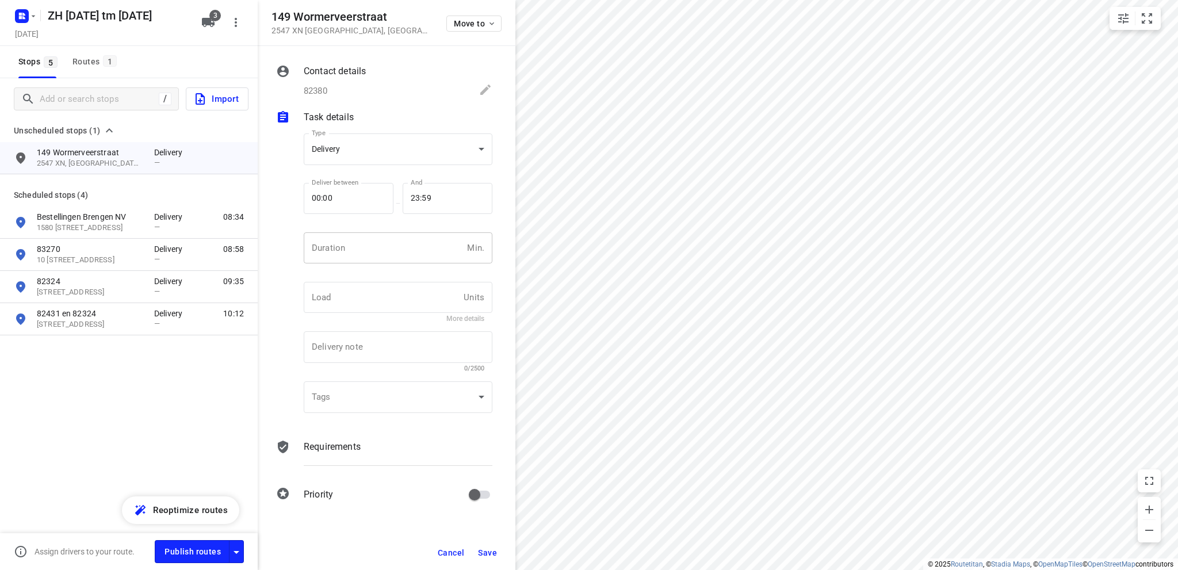
click at [357, 243] on input "number" at bounding box center [383, 247] width 159 height 31
type input "10"
click at [480, 551] on span "Save" at bounding box center [487, 552] width 19 height 9
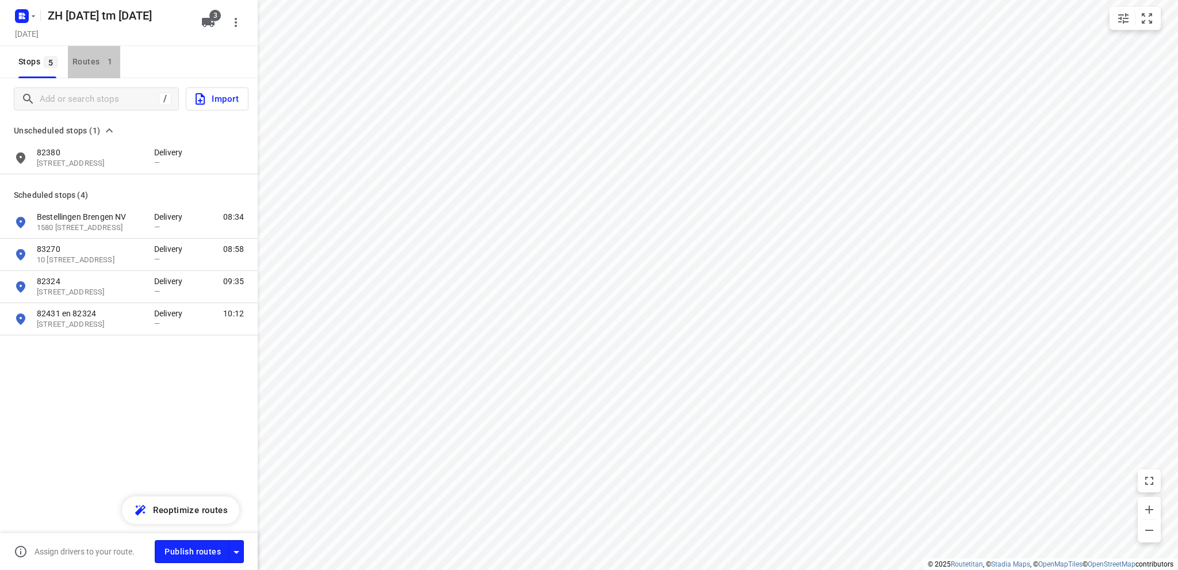
click at [74, 62] on div "Routes 1" at bounding box center [96, 62] width 48 height 14
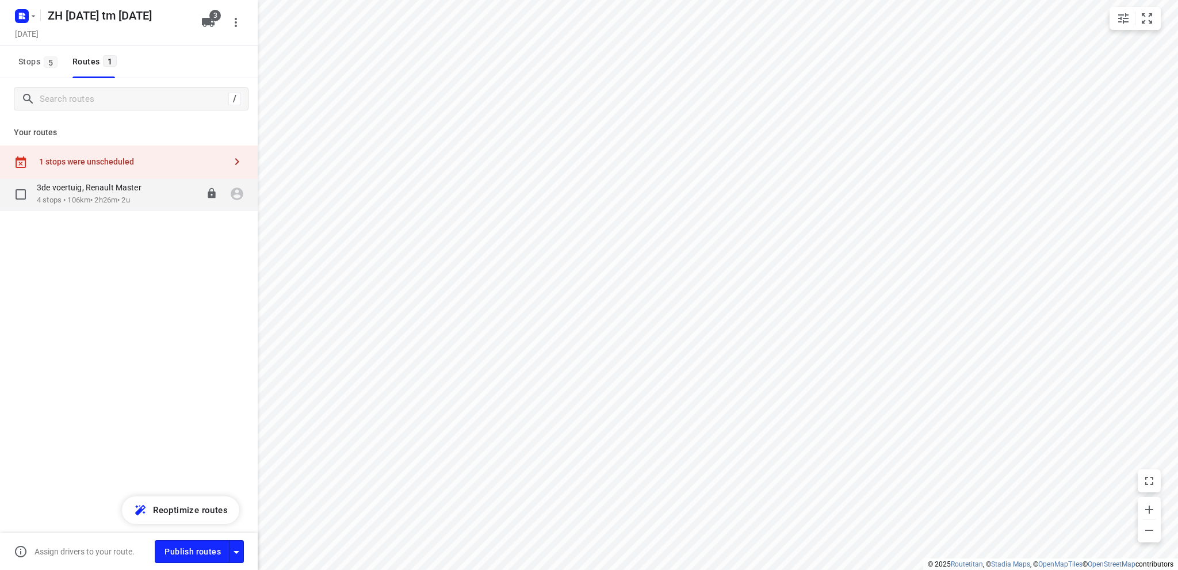
click at [67, 194] on div "3de voertuig, Renault Master" at bounding box center [95, 188] width 116 height 13
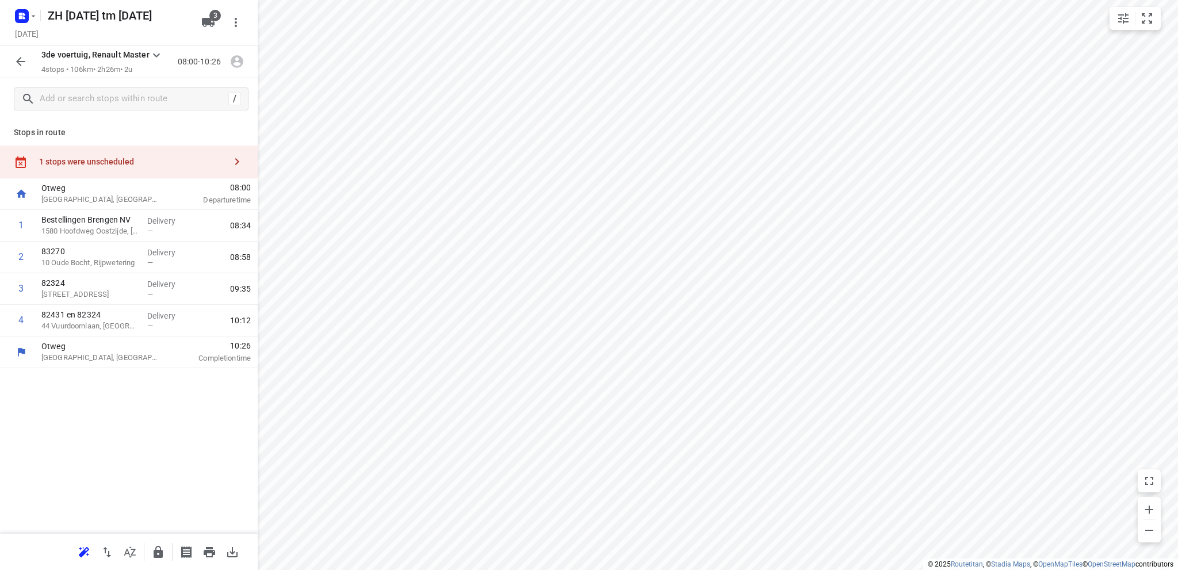
click at [281, 0] on html "i © 2025 Routetitan , © Stadia Maps , © OpenMapTiles © OpenStreetMap contributo…" at bounding box center [589, 285] width 1178 height 570
click at [110, 158] on div "1 stops were unscheduled" at bounding box center [132, 161] width 186 height 9
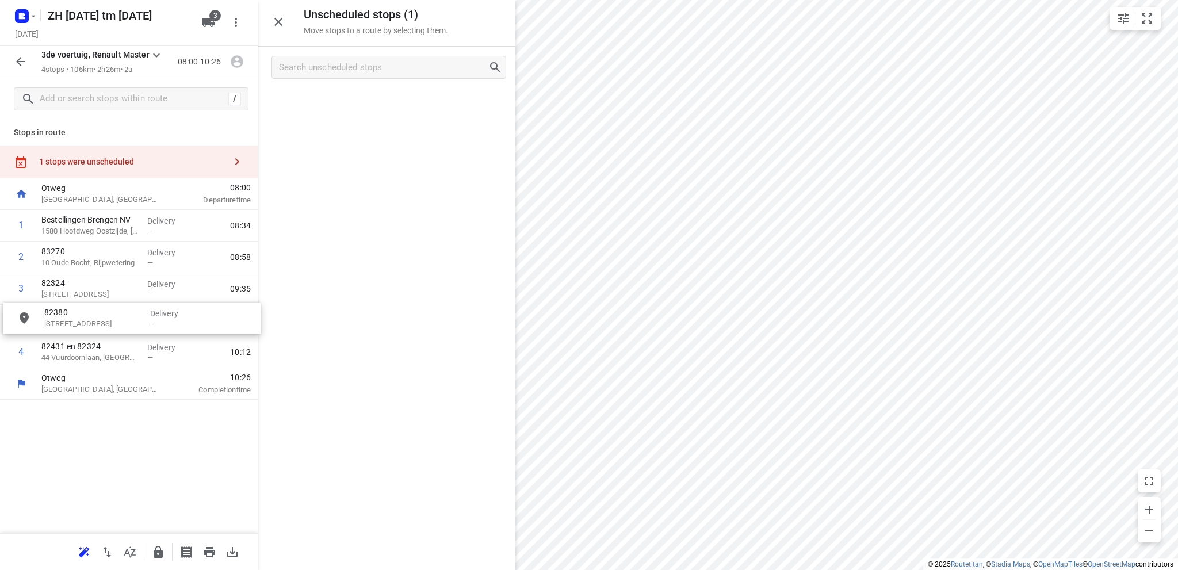
drag, startPoint x: 363, startPoint y: 108, endPoint x: 104, endPoint y: 323, distance: 336.7
